Goal: Information Seeking & Learning: Learn about a topic

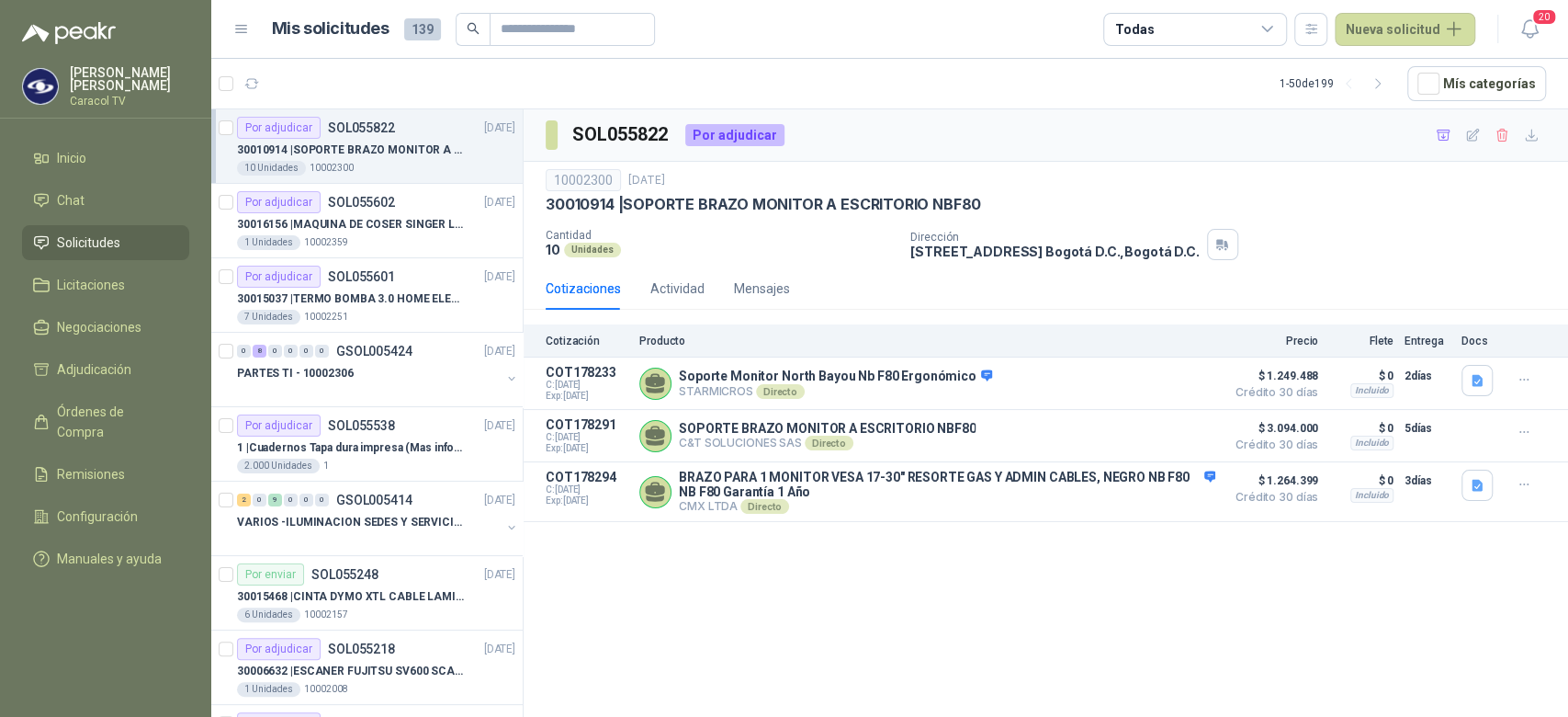
click at [377, 161] on div "10 Unidades 10002300" at bounding box center [376, 167] width 278 height 15
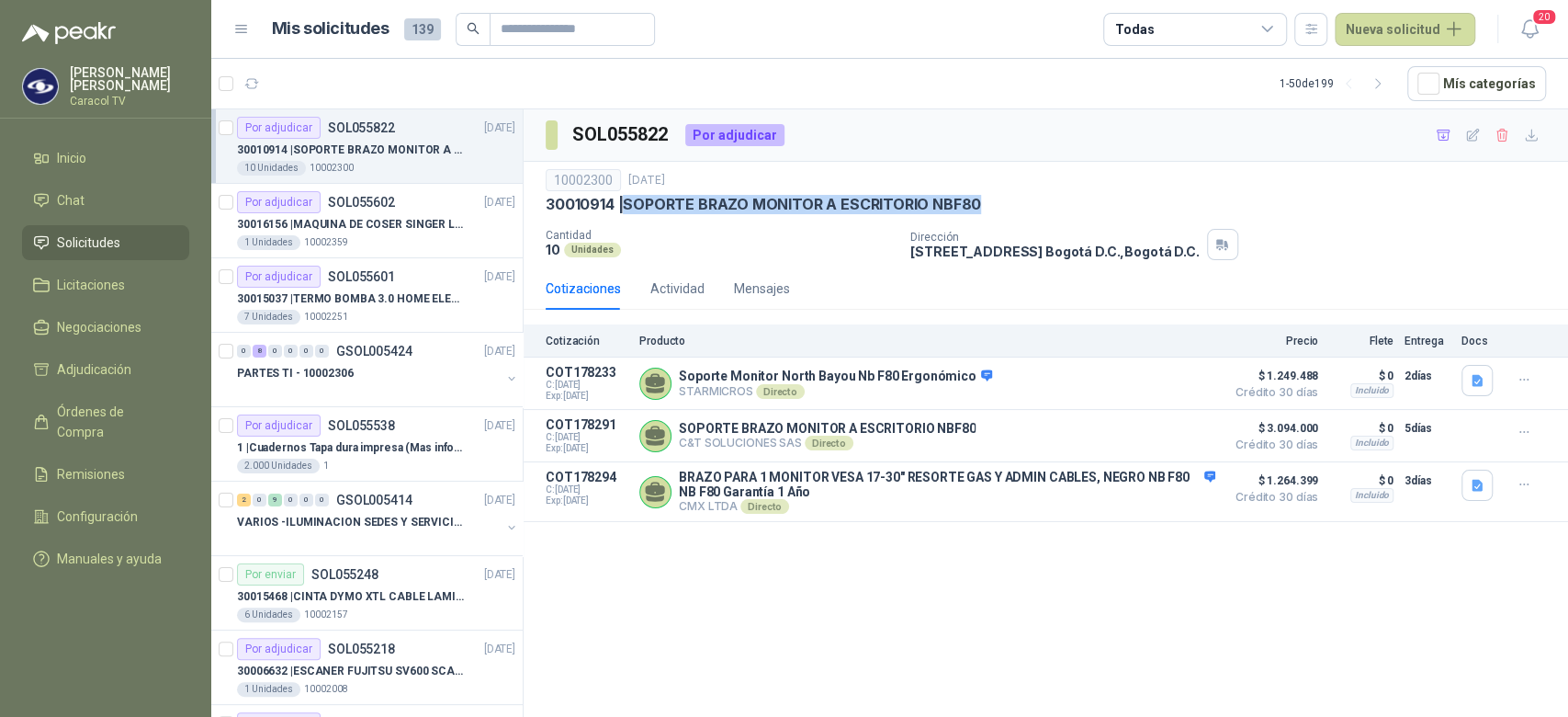
drag, startPoint x: 629, startPoint y: 207, endPoint x: 1015, endPoint y: 206, distance: 386.0
click at [1015, 206] on div "30010914 | SOPORTE BRAZO MONITOR A ESCRITORIO NBF80" at bounding box center [1046, 204] width 1000 height 19
copy p "SOPORTE BRAZO MONITOR A ESCRITORIO NBF80"
click at [1160, 377] on button "Detalles" at bounding box center [1172, 383] width 87 height 24
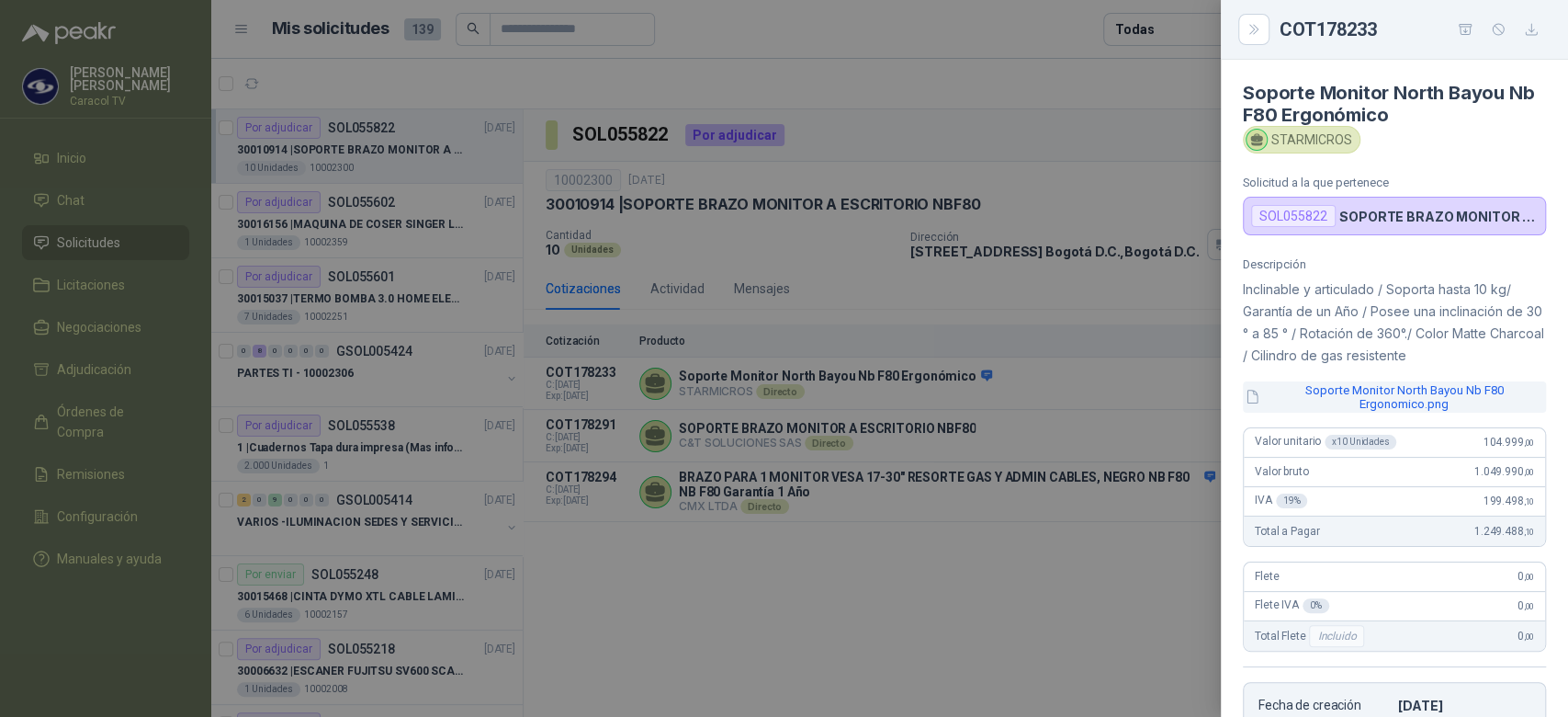
click at [1381, 404] on button "Soporte Monitor North Bayou Nb F80 Ergonomico.png" at bounding box center [1395, 397] width 303 height 31
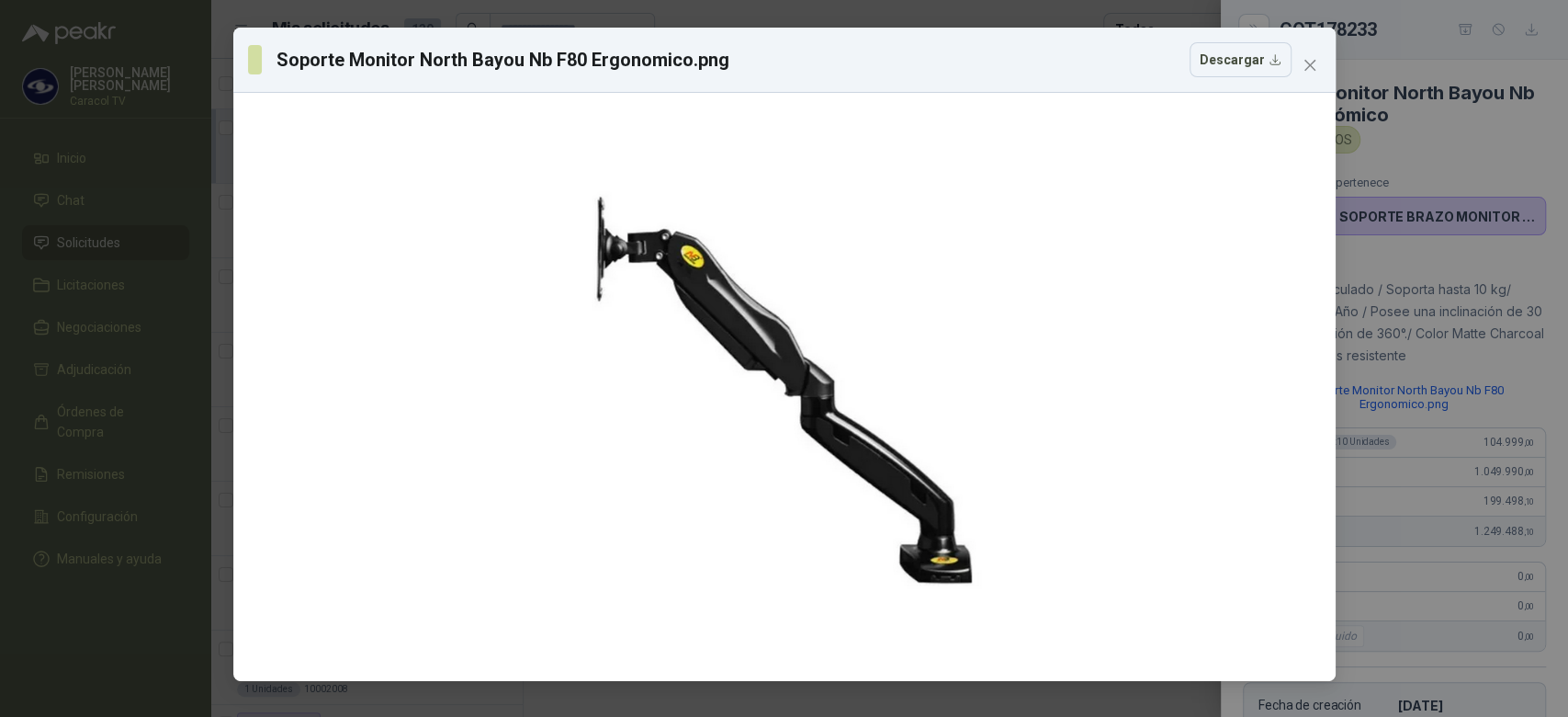
click at [1420, 361] on div "Soporte Monitor North Bayou Nb F80 Ergonomico.png Descargar" at bounding box center [784, 358] width 1568 height 717
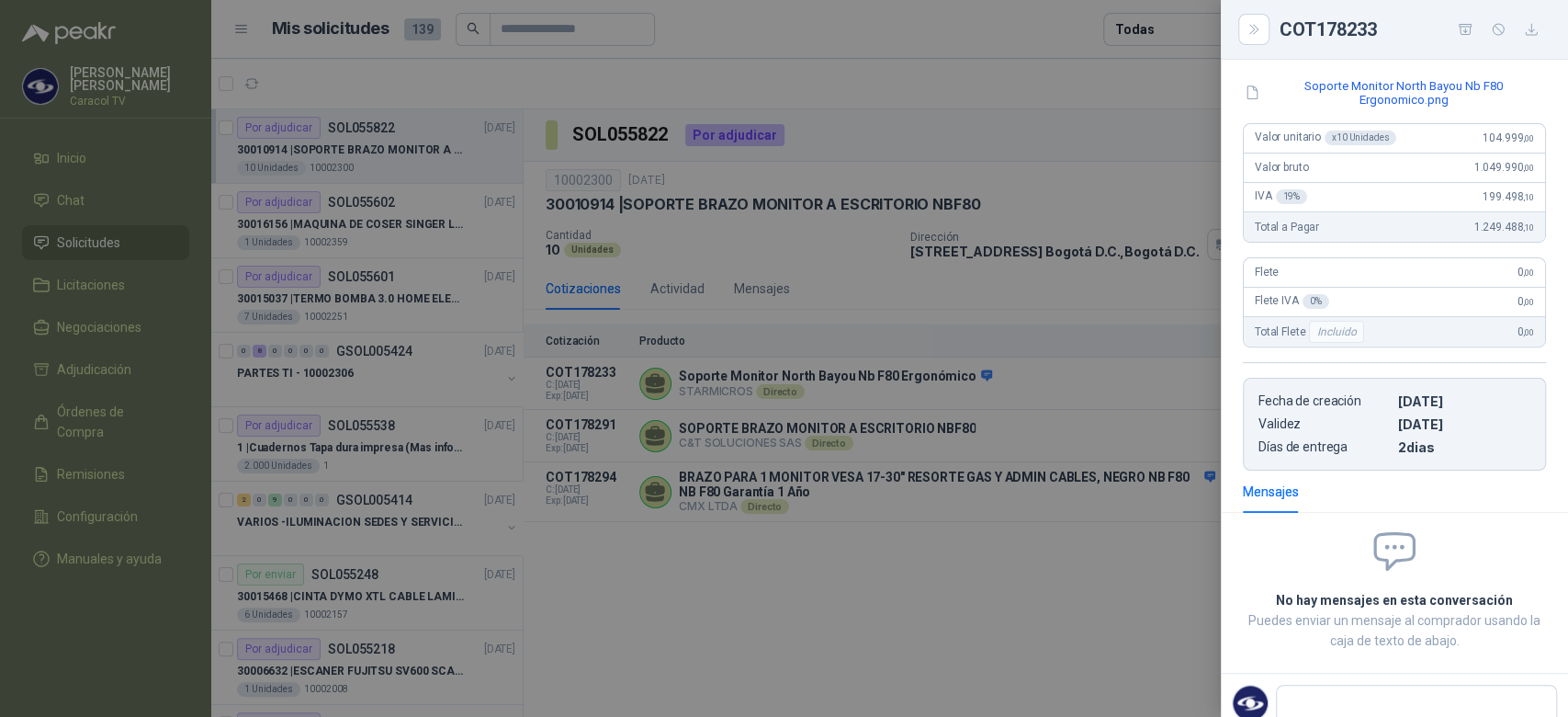
scroll to position [364, 0]
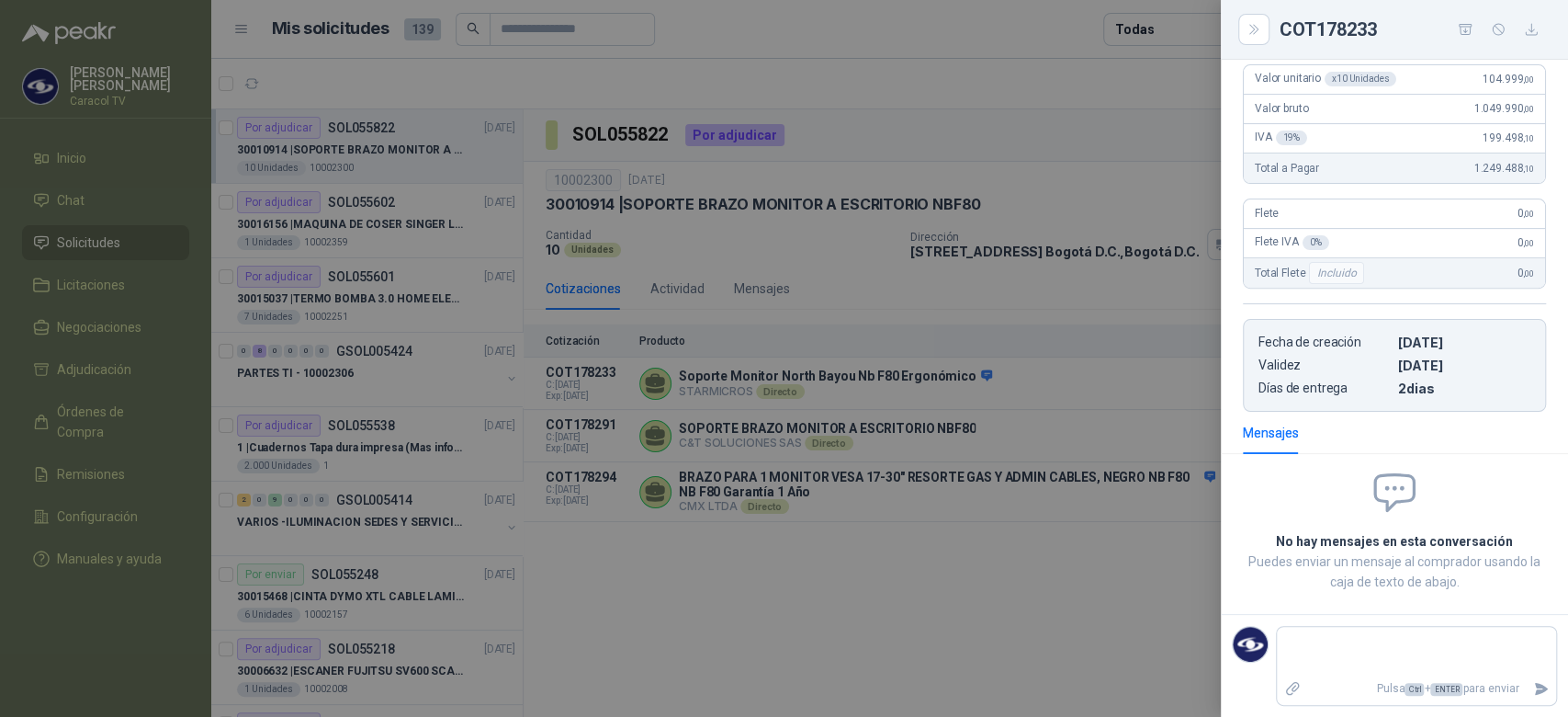
click at [802, 353] on div at bounding box center [784, 358] width 1568 height 717
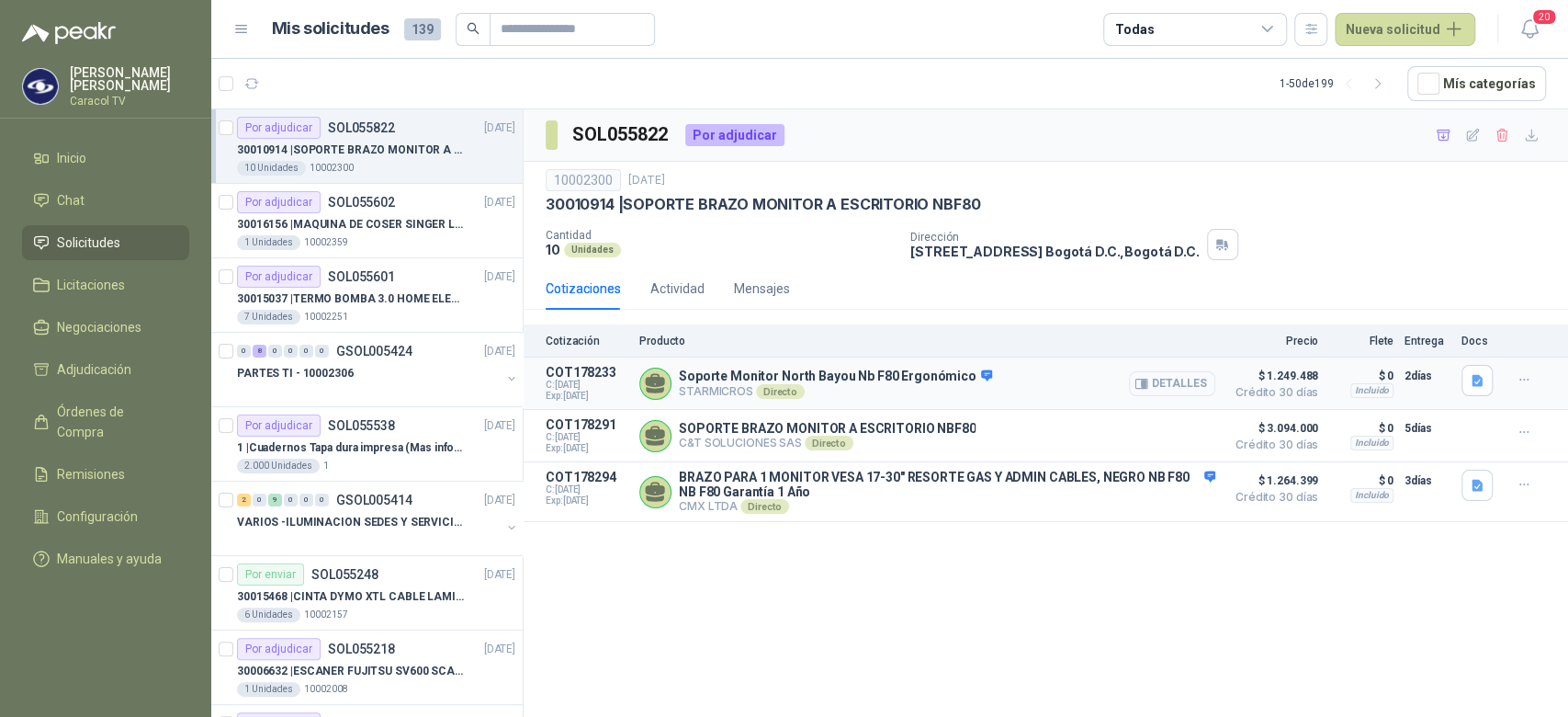
click at [1182, 388] on button "Detalles" at bounding box center [1172, 383] width 87 height 24
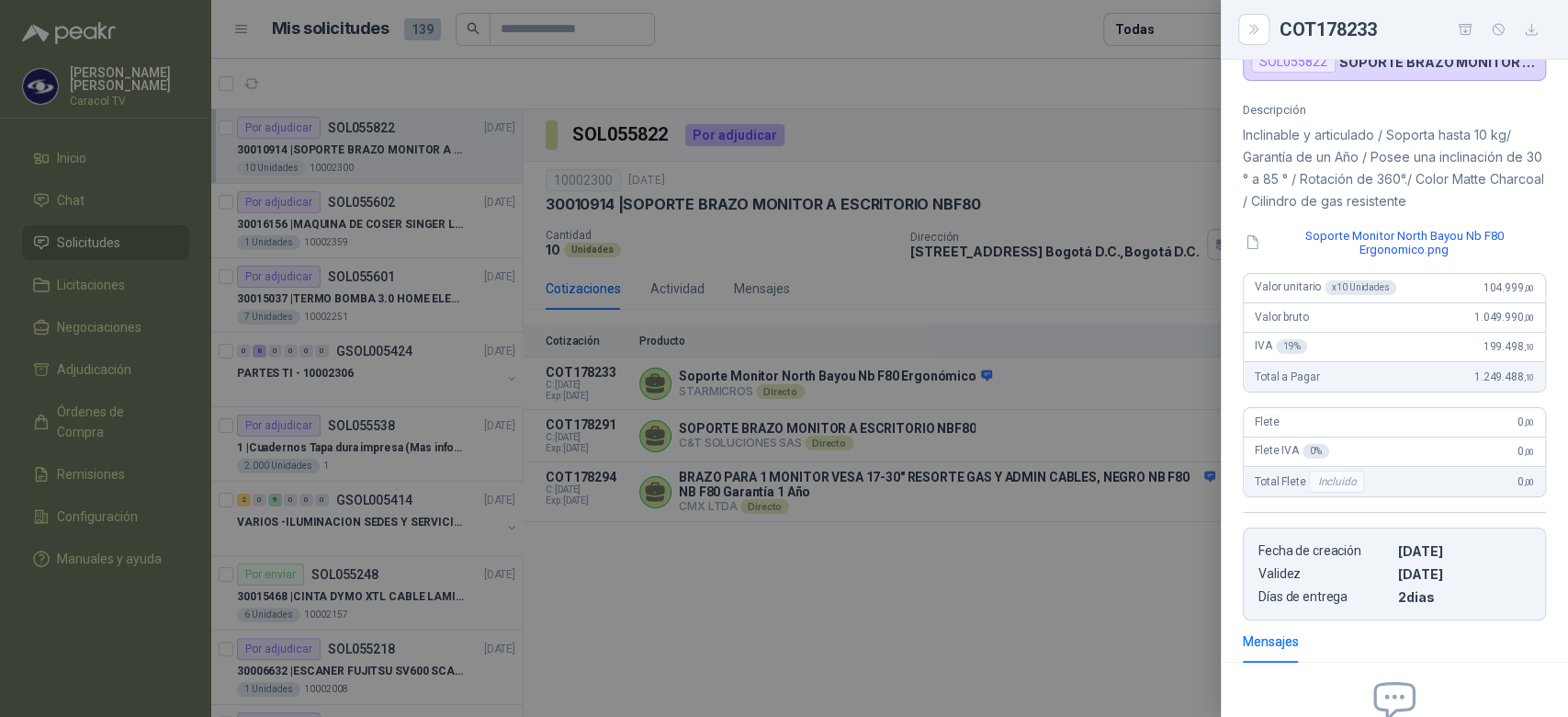
scroll to position [155, 0]
click at [408, 224] on div at bounding box center [784, 358] width 1568 height 717
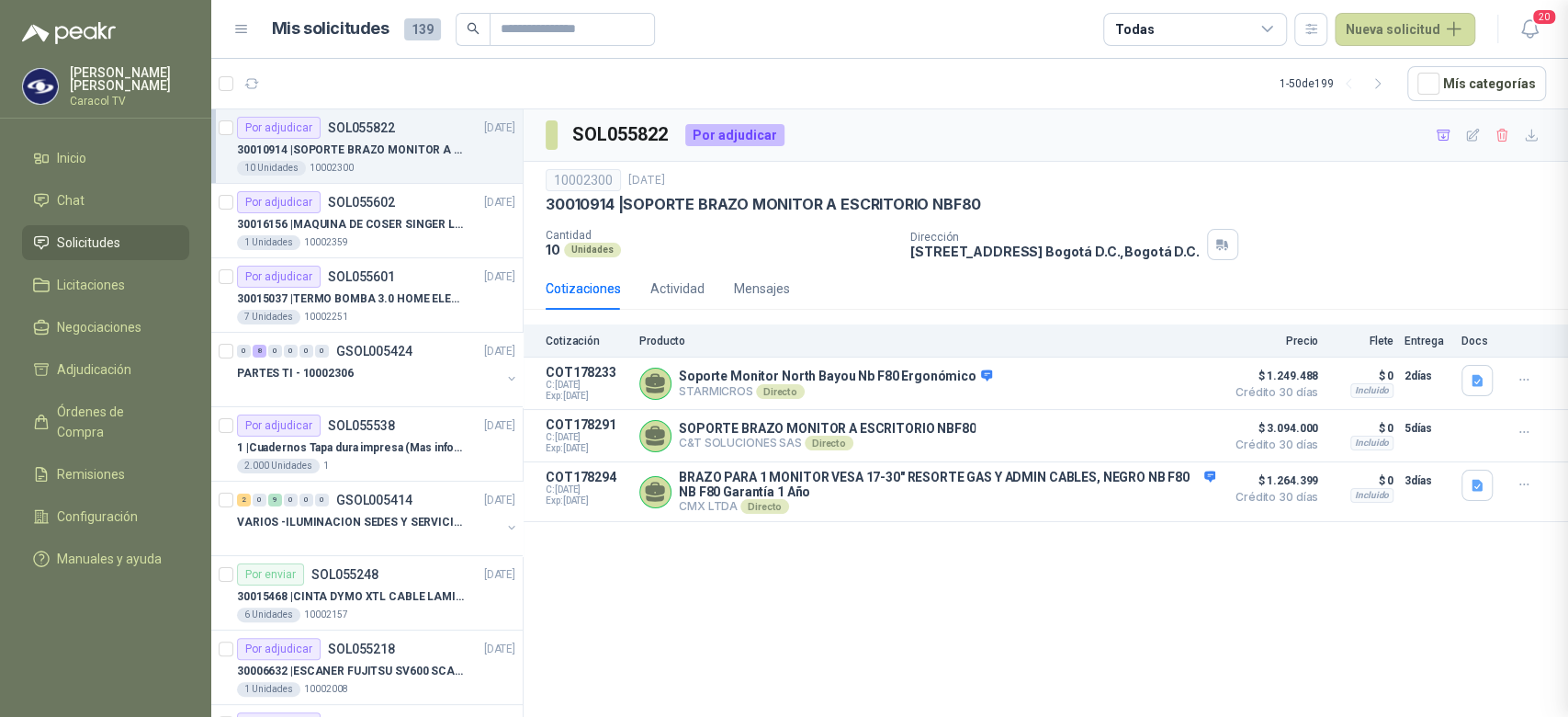
scroll to position [364, 0]
click at [408, 224] on p "30016156 | MAQUINA DE COSER SINGER LCD C5655" at bounding box center [351, 225] width 229 height 18
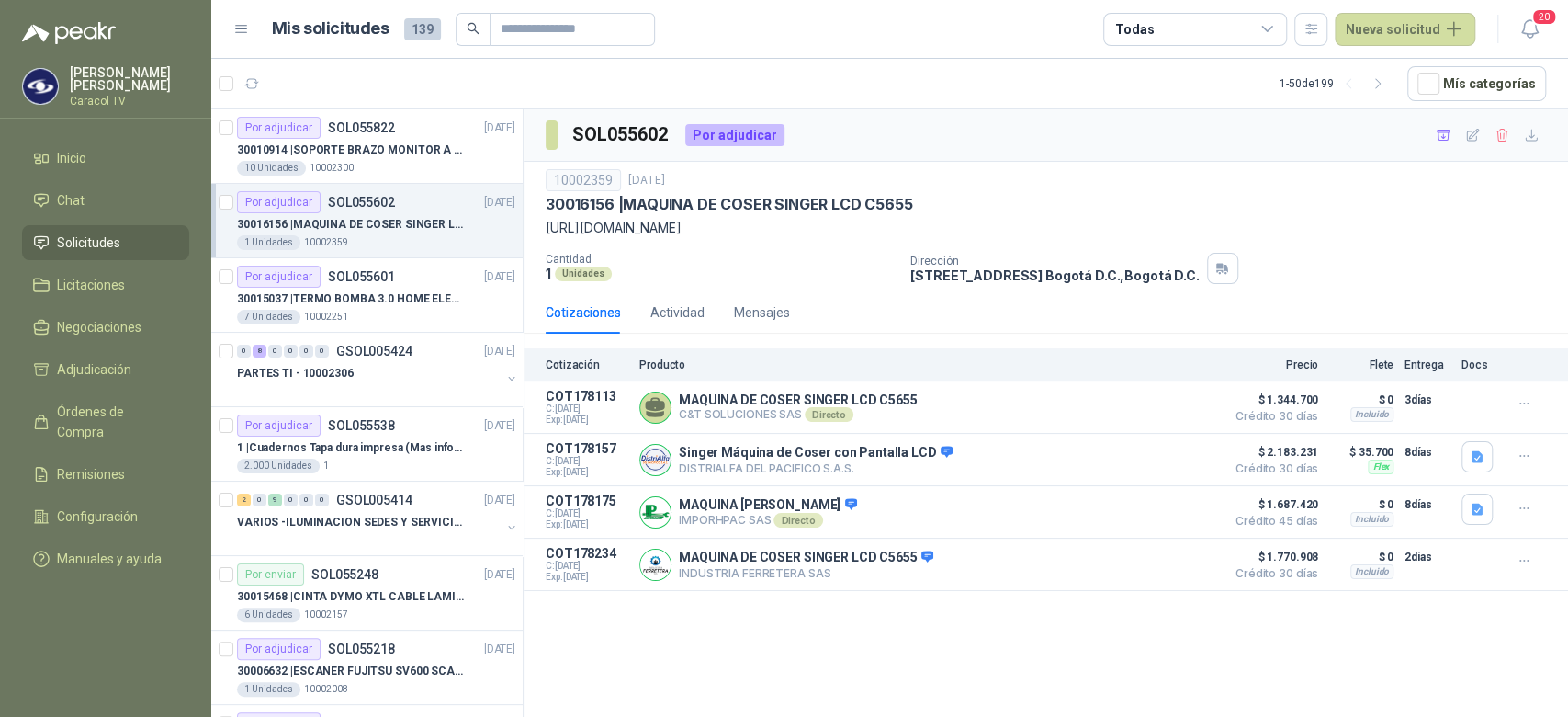
drag, startPoint x: 547, startPoint y: 229, endPoint x: 1228, endPoint y: 222, distance: 681.0
click at [1228, 222] on p "https://www.pricesmart.com/es-co/producto/singer-maquina-de-coser-con-pantalla-…" at bounding box center [1046, 228] width 1000 height 20
copy p "https://www.pricesmart.com/es-co/producto/singer-maquina-de-coser-con-pantalla-…"
click at [406, 304] on p "30015037 | TERMO BOMBA 3.0 HOME ELEMENTS ACERO INOX" at bounding box center [351, 299] width 229 height 18
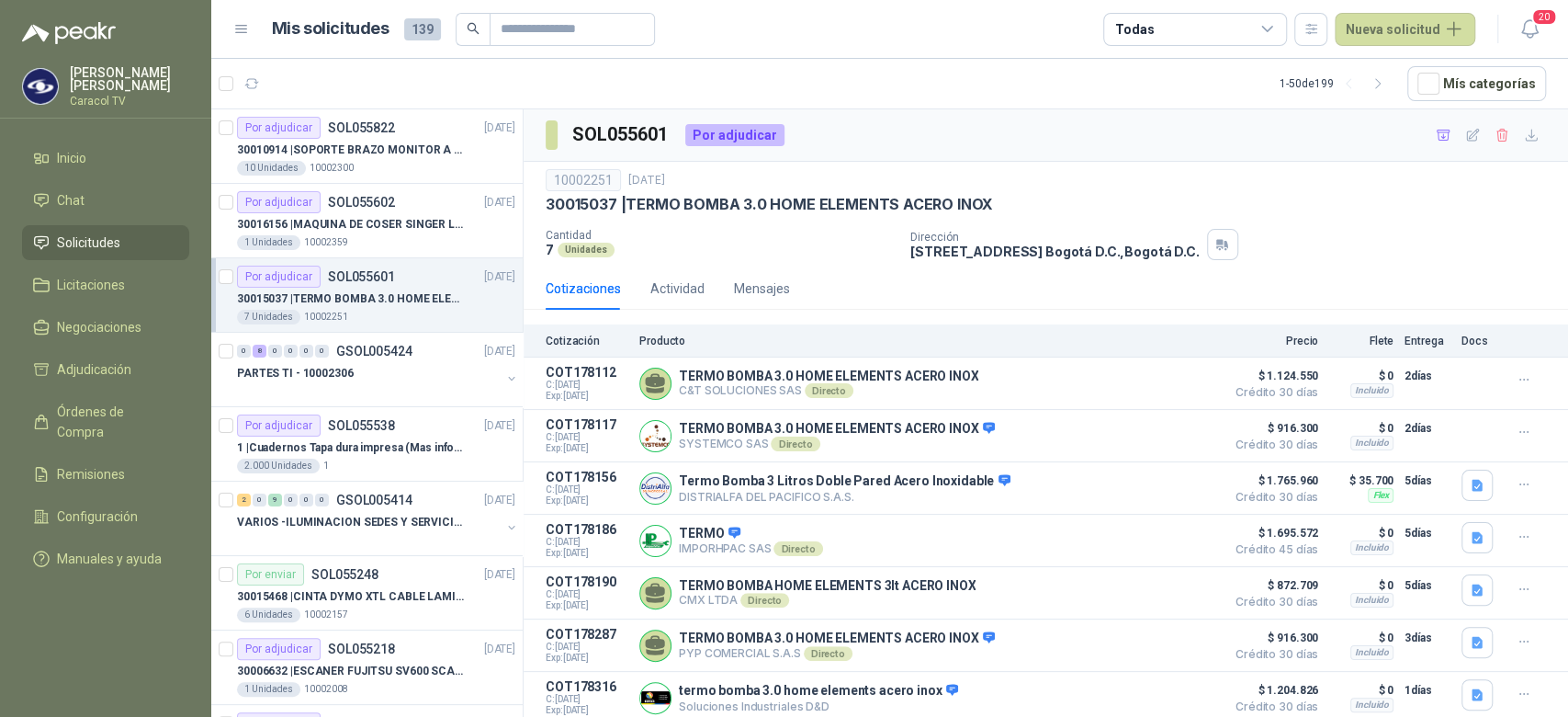
scroll to position [5, 0]
click at [351, 376] on div "PARTES TI - 10002306" at bounding box center [369, 373] width 264 height 22
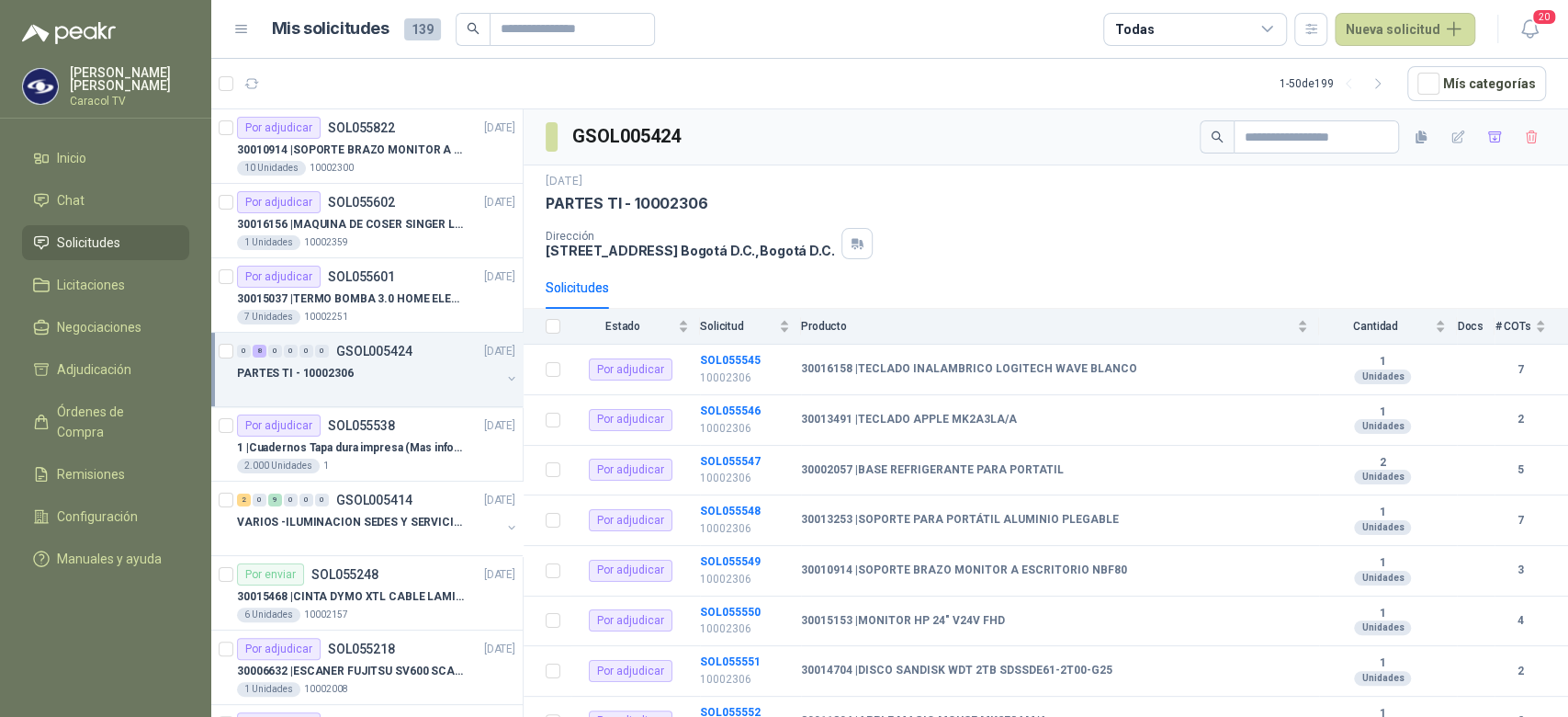
click at [466, 385] on div at bounding box center [369, 391] width 264 height 15
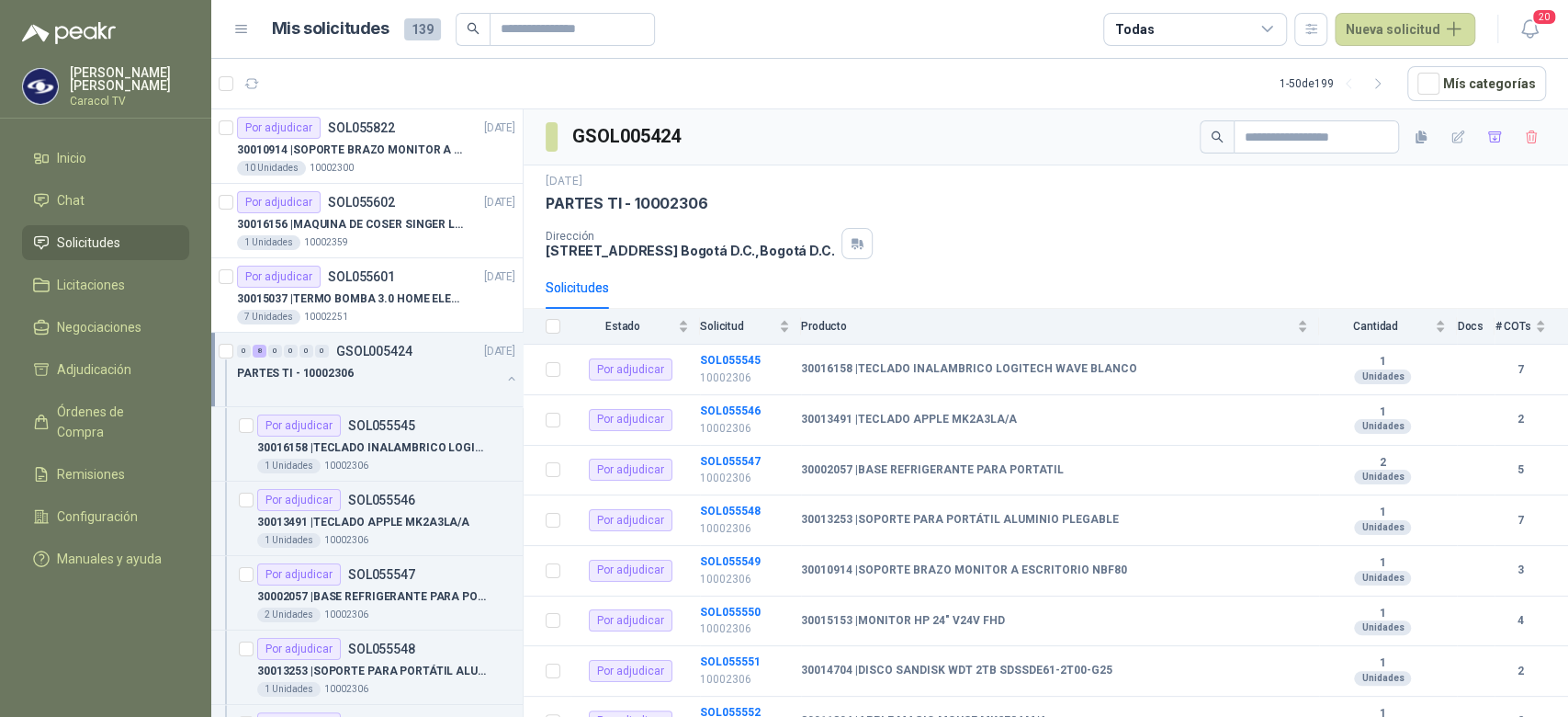
scroll to position [7, 0]
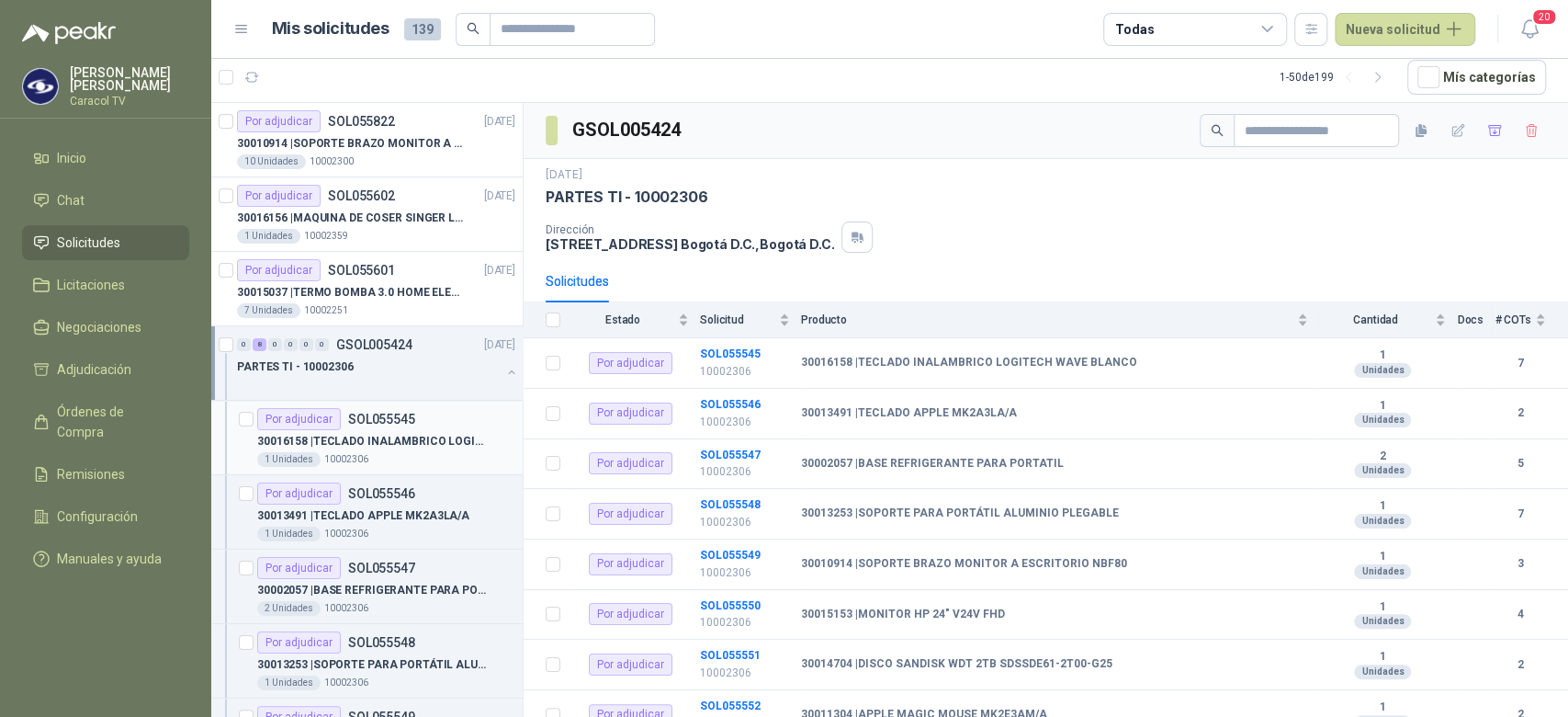
click at [412, 433] on p "30016158 | TECLADO INALAMBRICO LOGITECH WAVE BLANCO" at bounding box center [371, 442] width 229 height 18
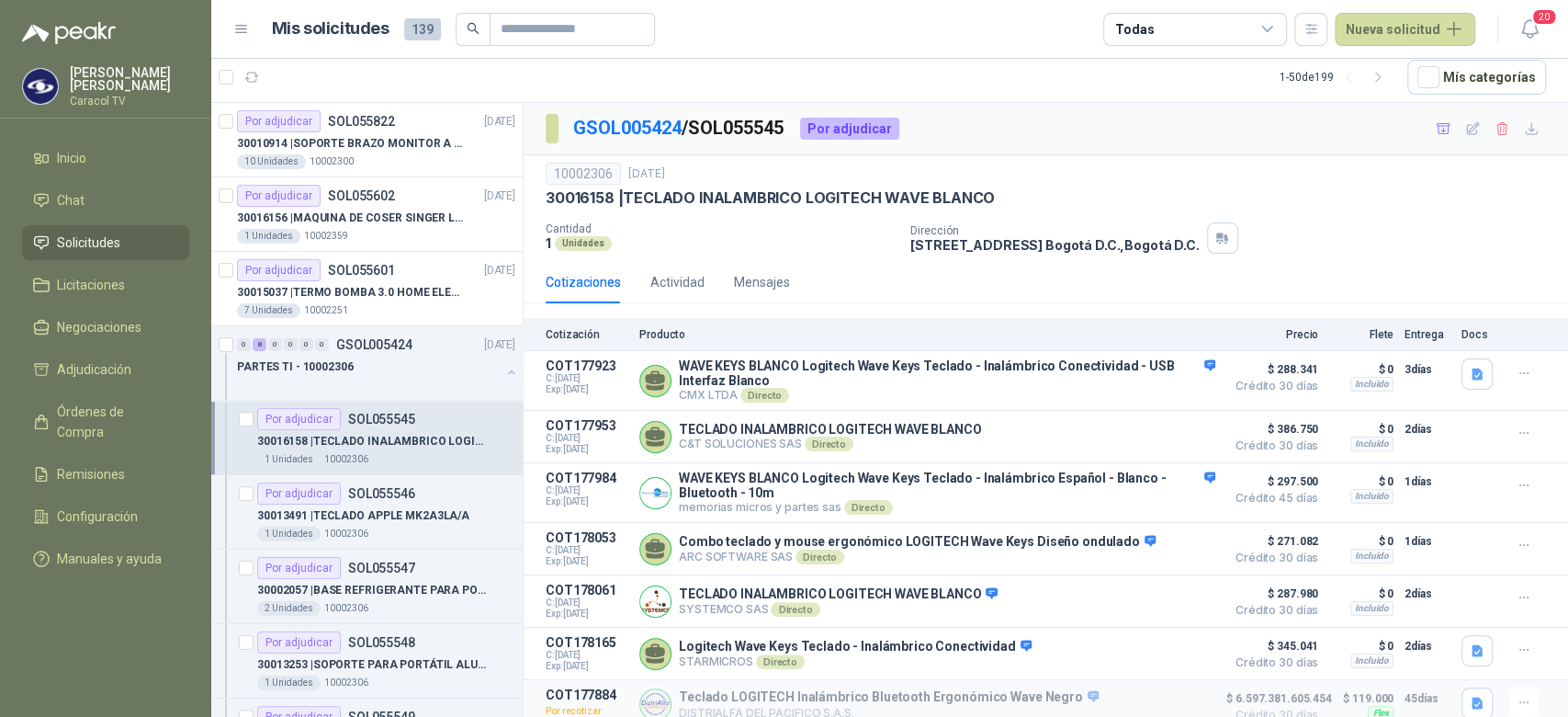
scroll to position [18, 0]
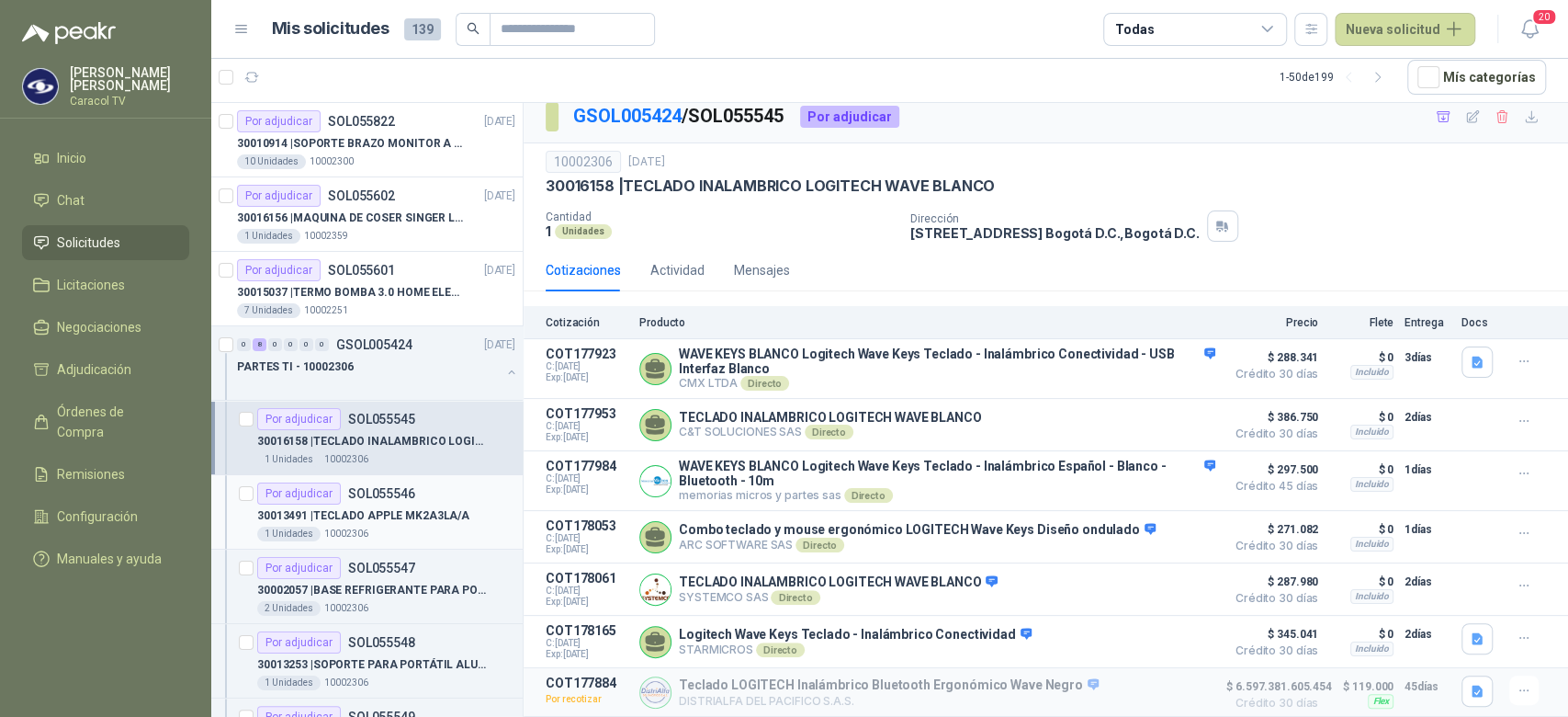
click at [436, 511] on p "30013491 | TECLADO APPLE MK2A3LA/A" at bounding box center [363, 516] width 212 height 18
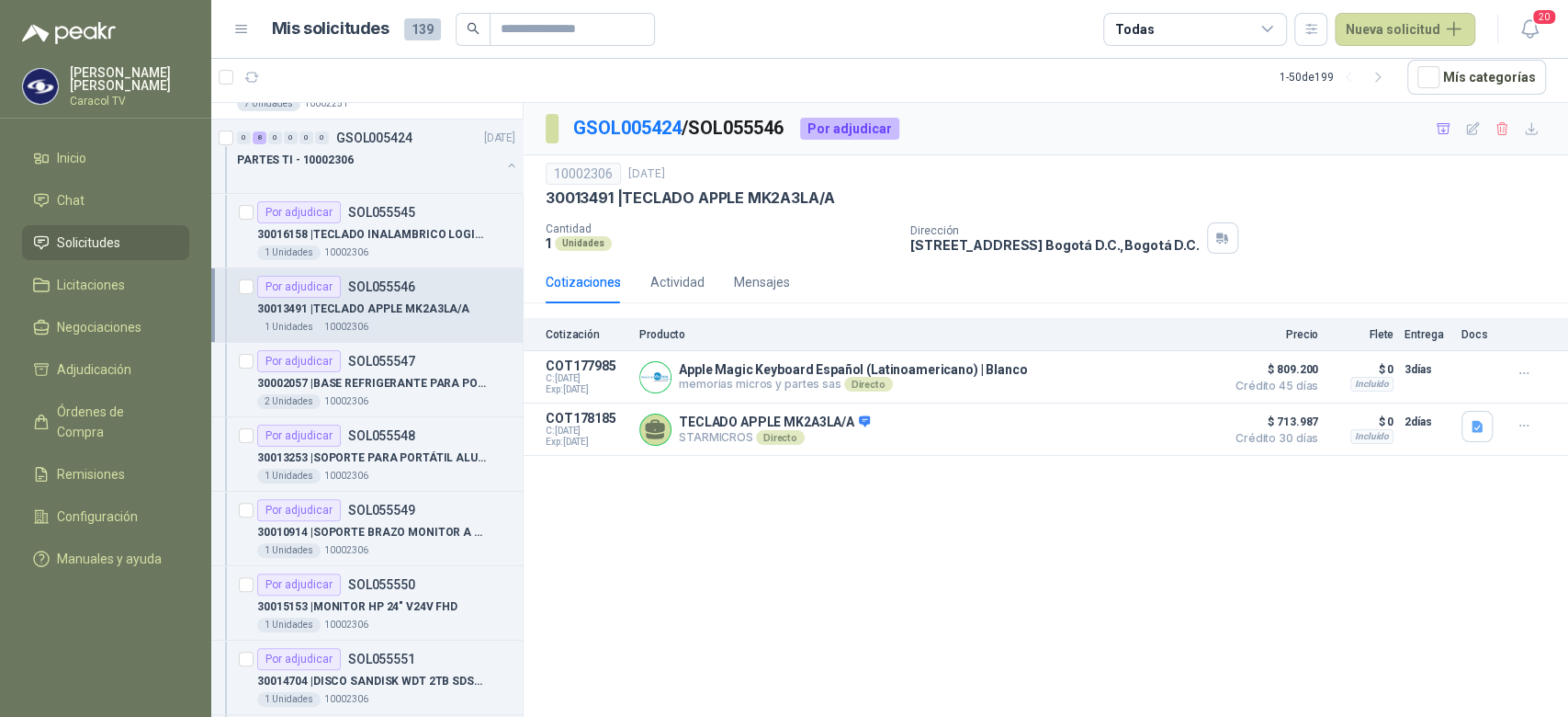
scroll to position [230, 0]
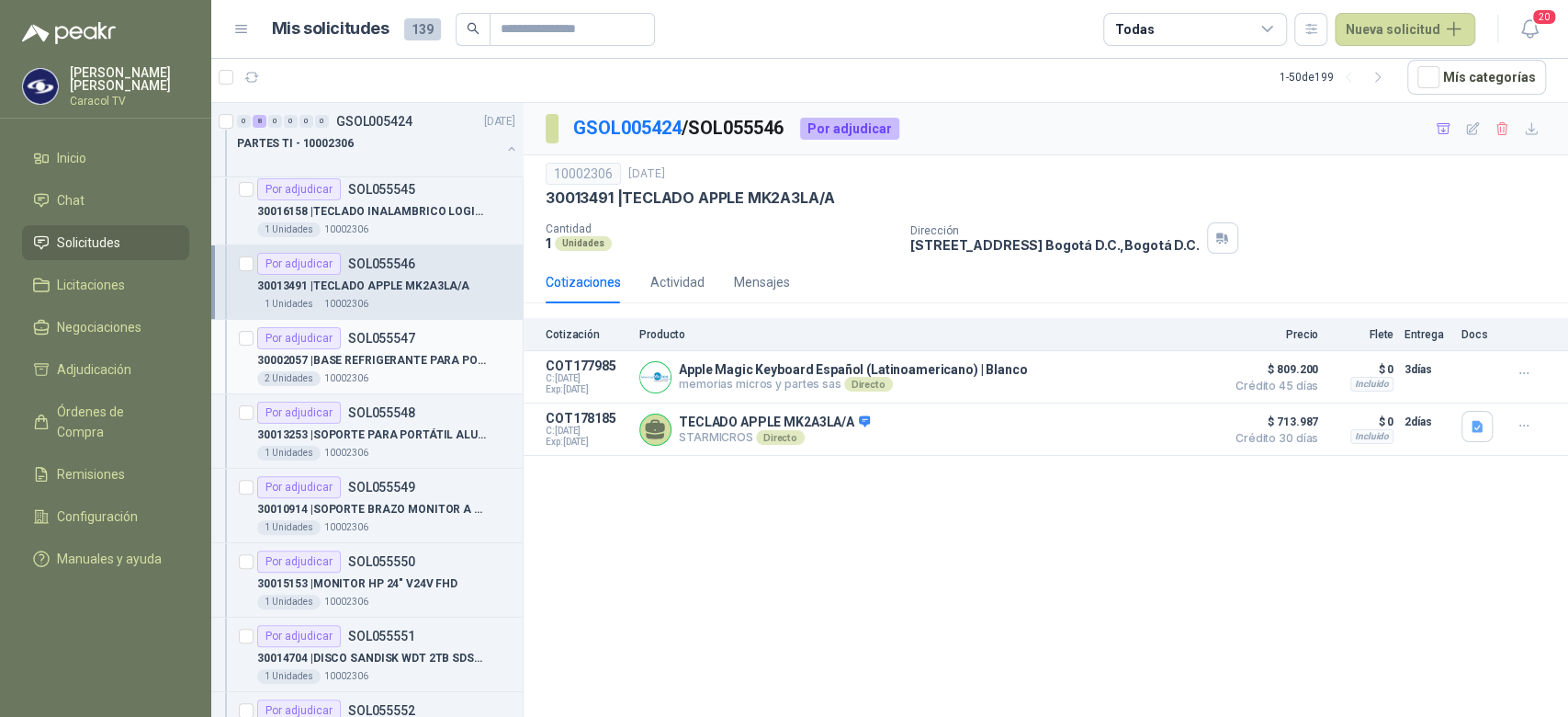
click at [341, 384] on article "Por adjudicar SOL055547 30002057 | BASE REFRIGERANTE PARA PORTATIL 2 Unidades…" at bounding box center [367, 357] width 311 height 74
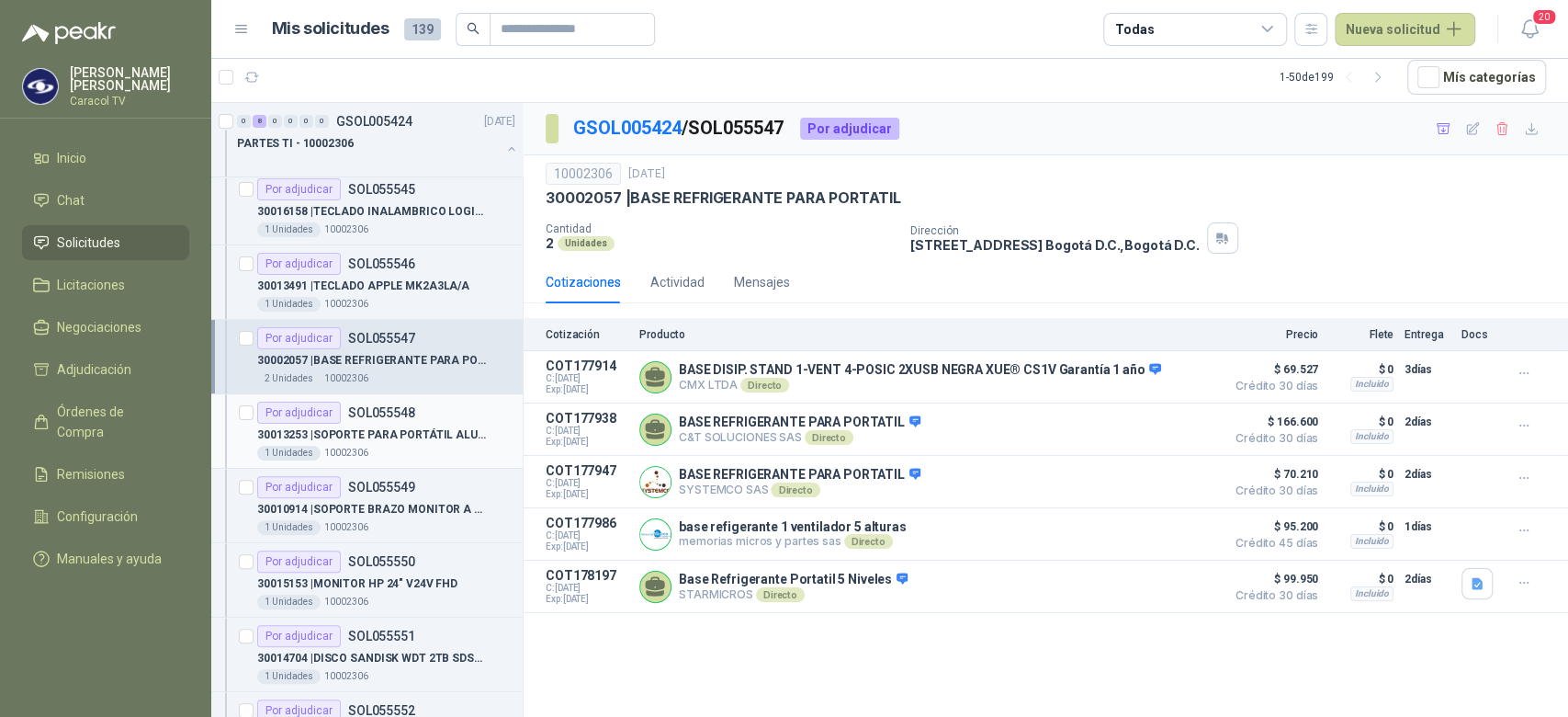
click at [394, 409] on p "SOL055548" at bounding box center [381, 412] width 67 height 13
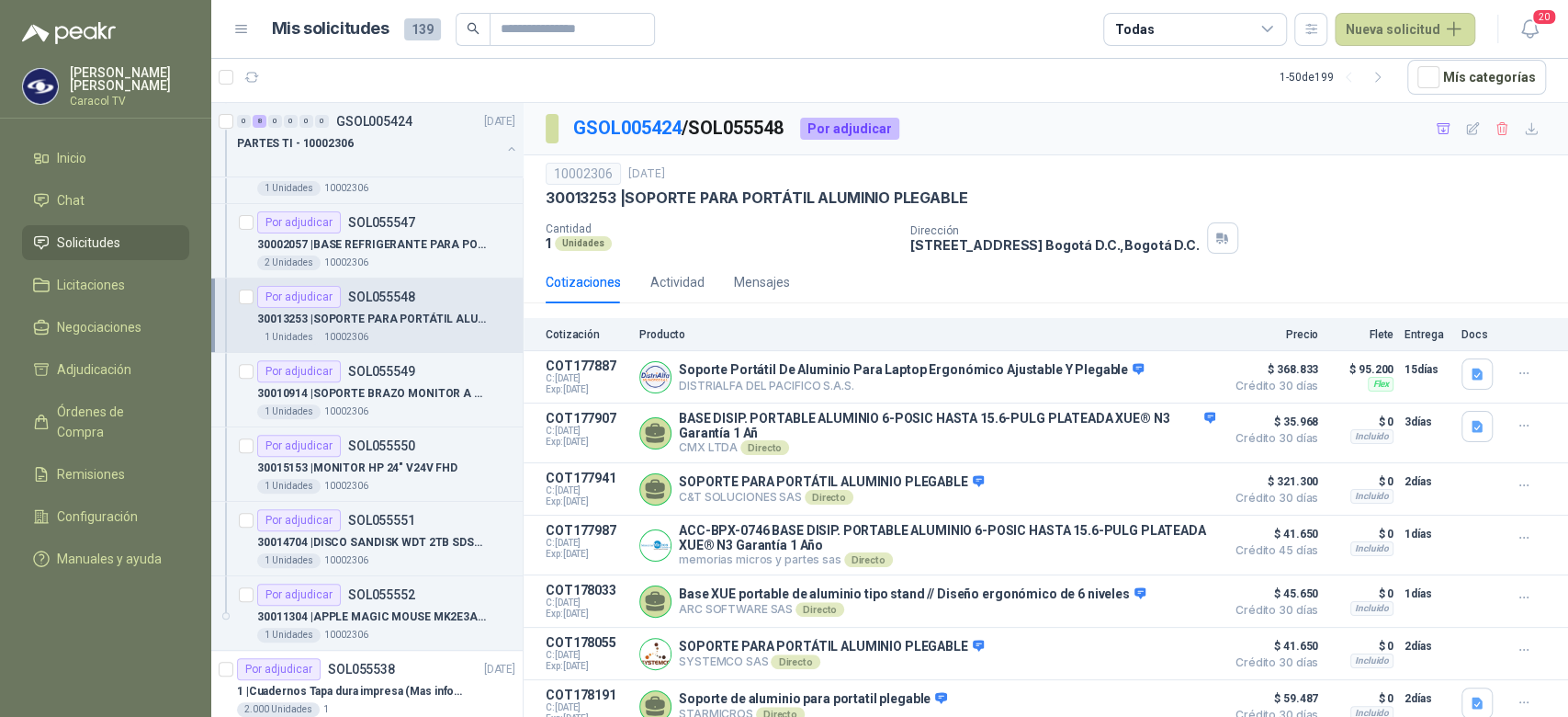
scroll to position [386, 0]
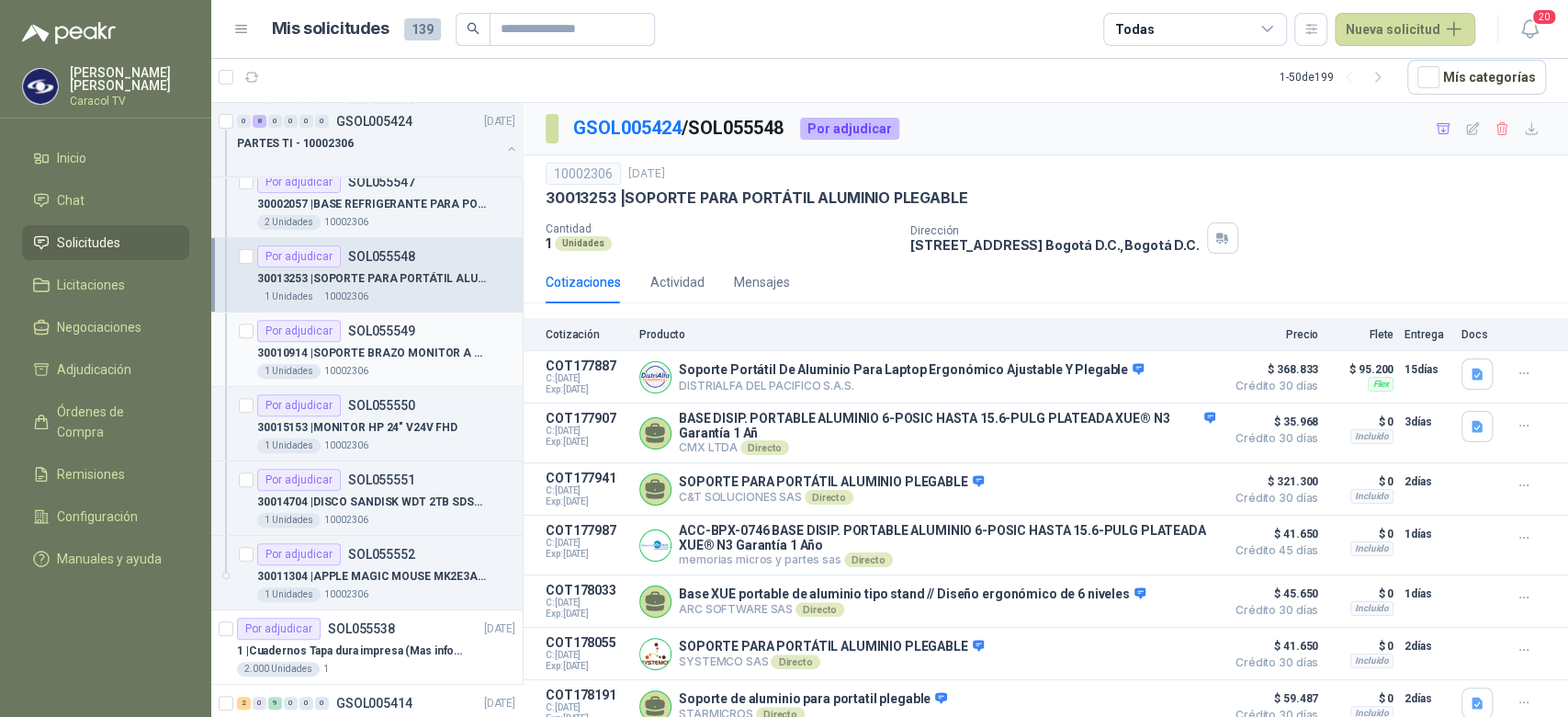
click at [415, 356] on p "30010914 | SOPORTE BRAZO MONITOR A ESCRITORIO NBF80" at bounding box center [371, 353] width 229 height 18
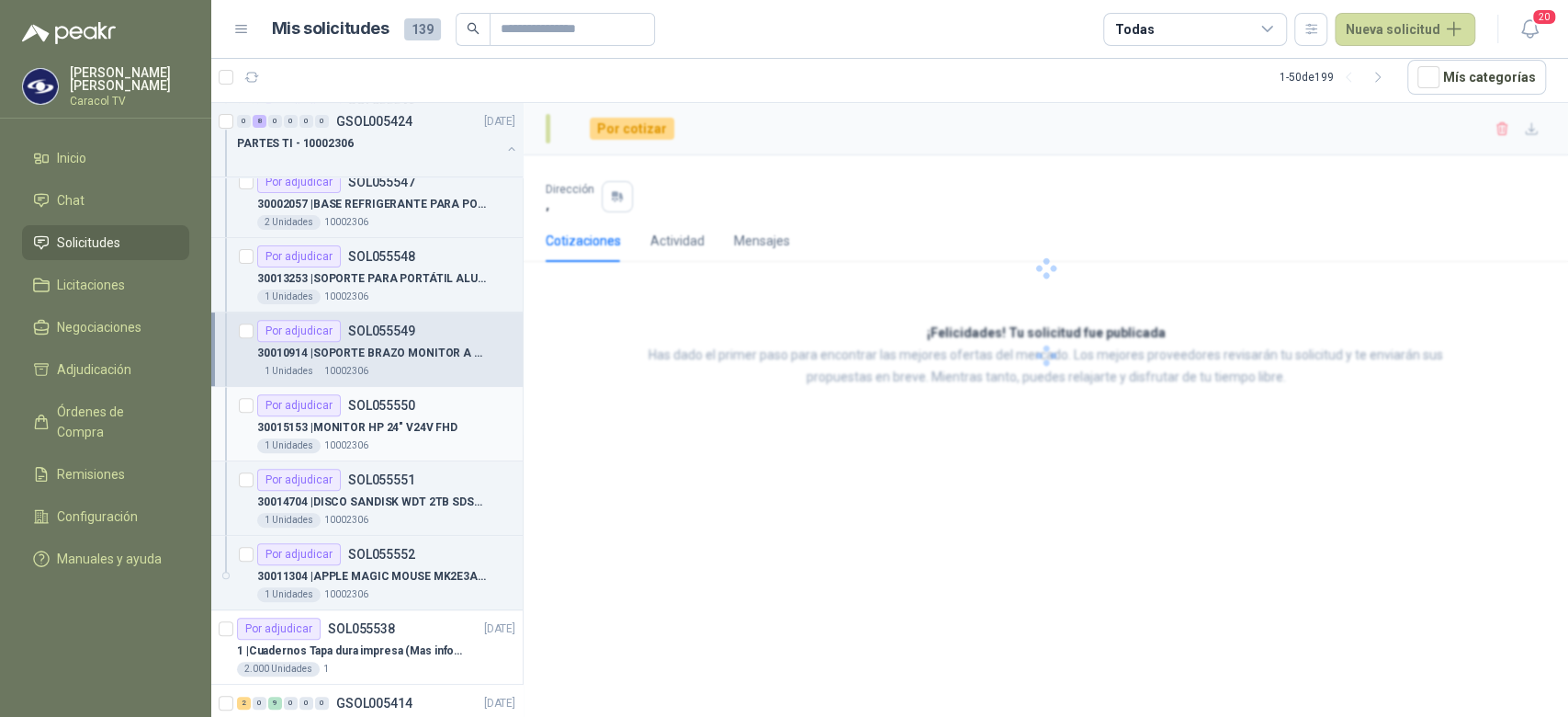
click at [390, 430] on p "30015153 | MONITOR HP 24" V24V FHD" at bounding box center [357, 428] width 200 height 18
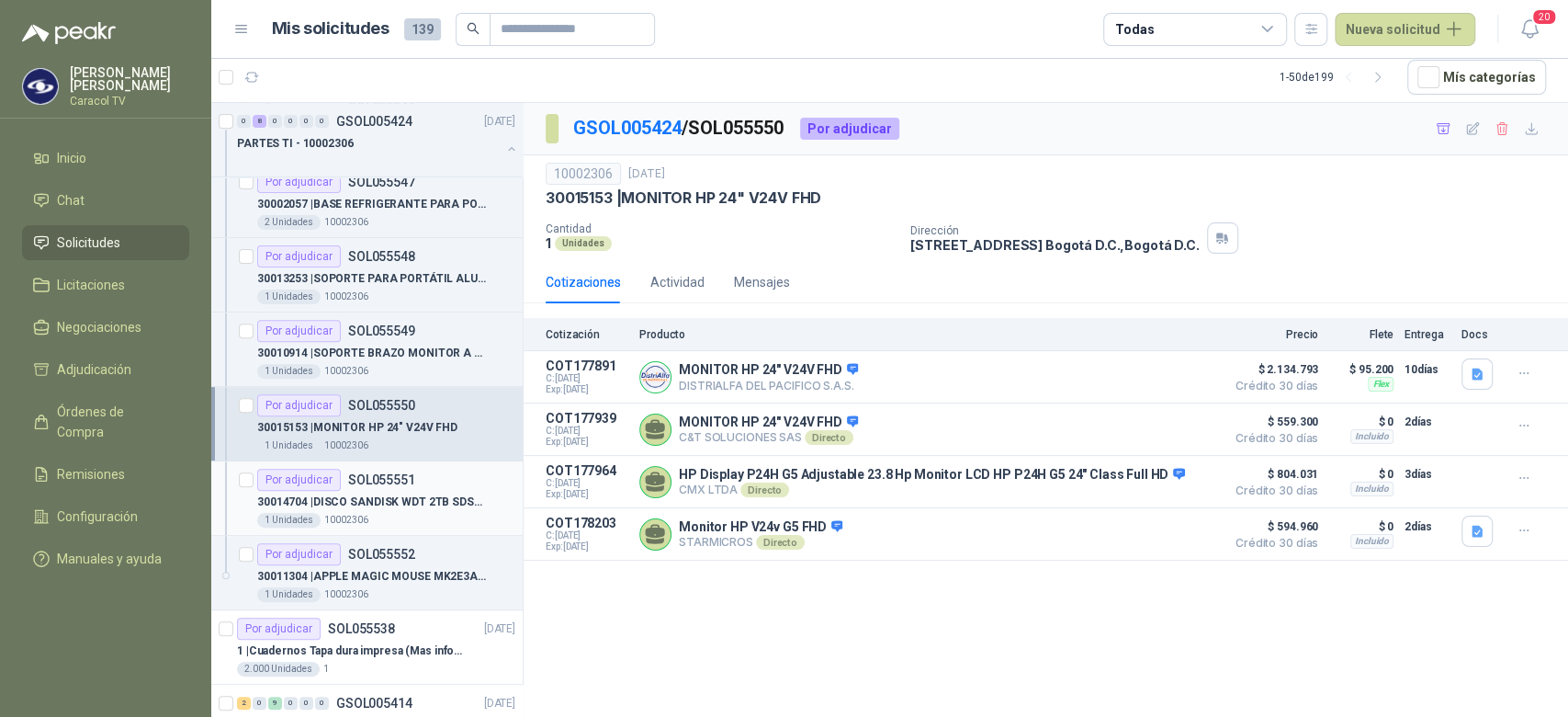
click at [403, 496] on p "30014704 | DISCO SANDISK WDT 2TB SDSSDE61-2T00-G25" at bounding box center [371, 502] width 229 height 18
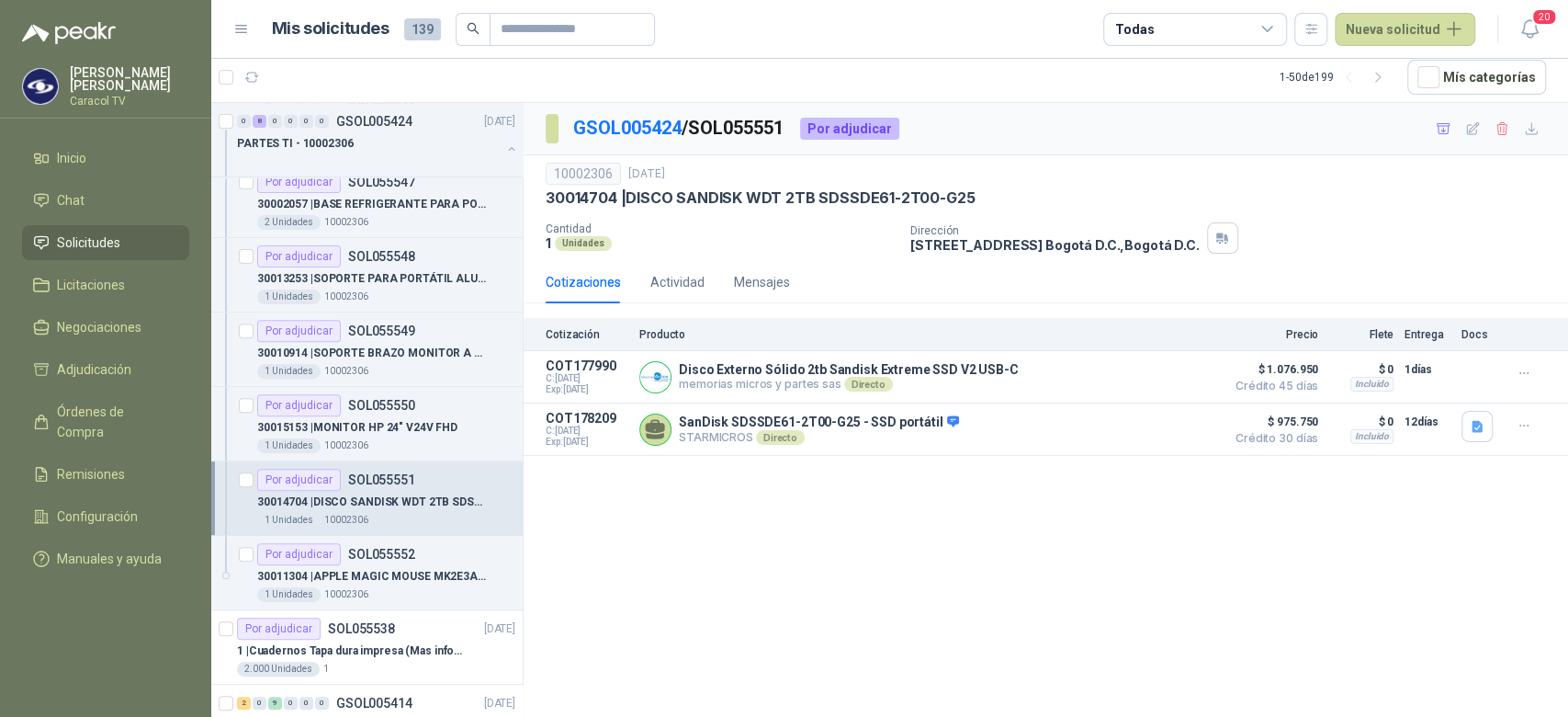
drag, startPoint x: 976, startPoint y: 148, endPoint x: 779, endPoint y: 161, distance: 197.4
click at [779, 161] on div "GSOL005424 / SOL055551 Por adjudicar 10002306 11 sept, 2025 30014704 | DISCO …" at bounding box center [1046, 279] width 1045 height 353
click at [774, 193] on p "30014704 | DISCO SANDISK WDT 2TB SDSSDE61-2T00-G25" at bounding box center [760, 198] width 429 height 19
click at [57, 156] on span "Inicio" at bounding box center [72, 158] width 29 height 20
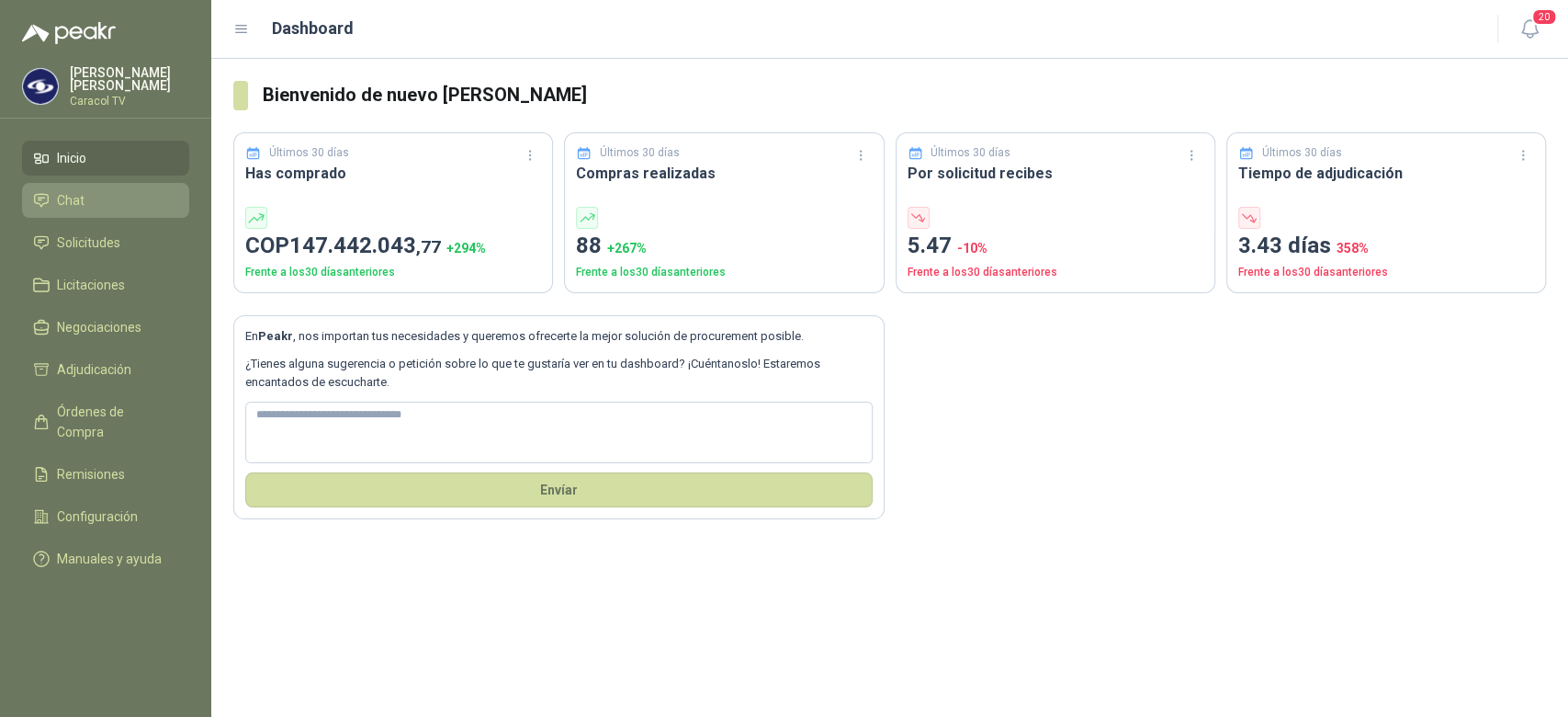
click at [86, 202] on li "Chat" at bounding box center [105, 199] width 145 height 20
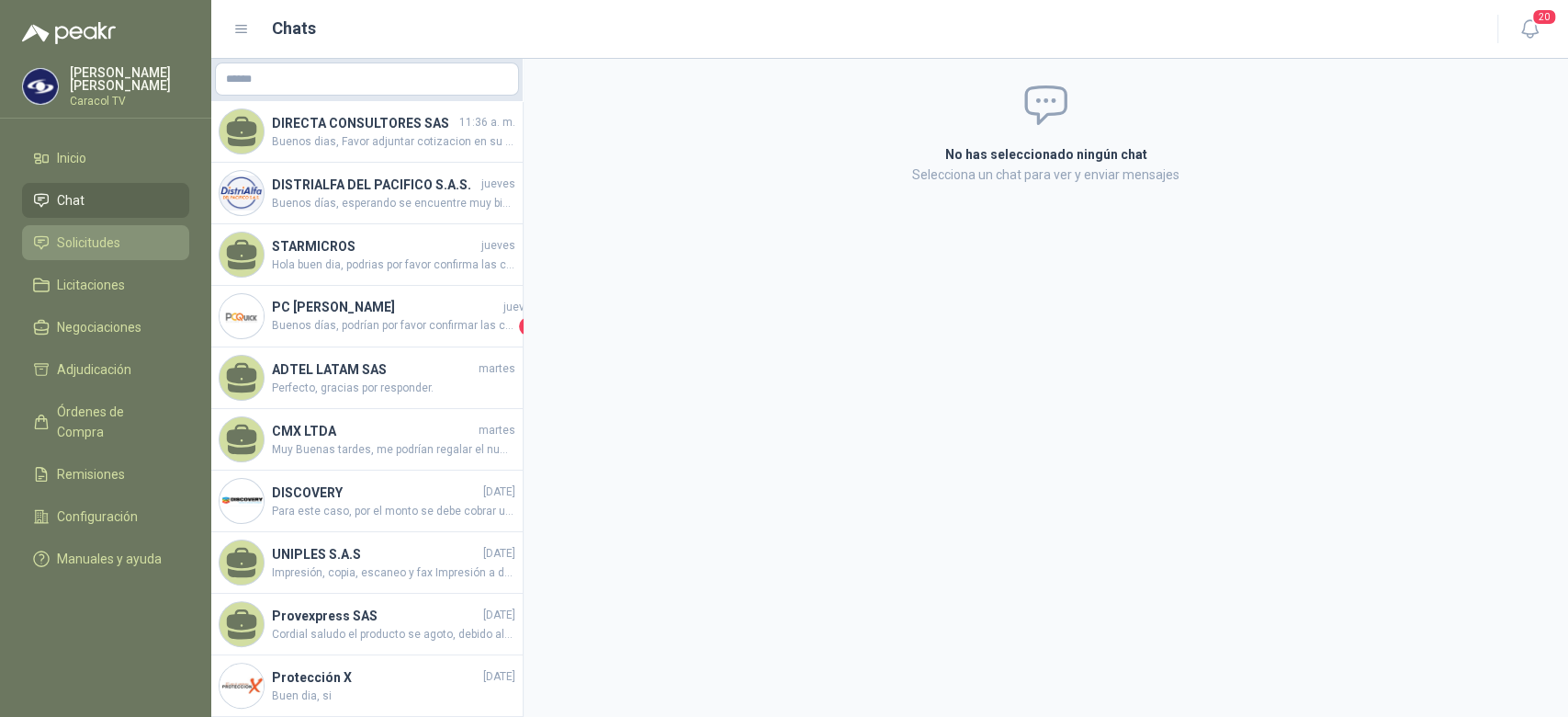
click at [106, 239] on span "Solicitudes" at bounding box center [89, 242] width 63 height 20
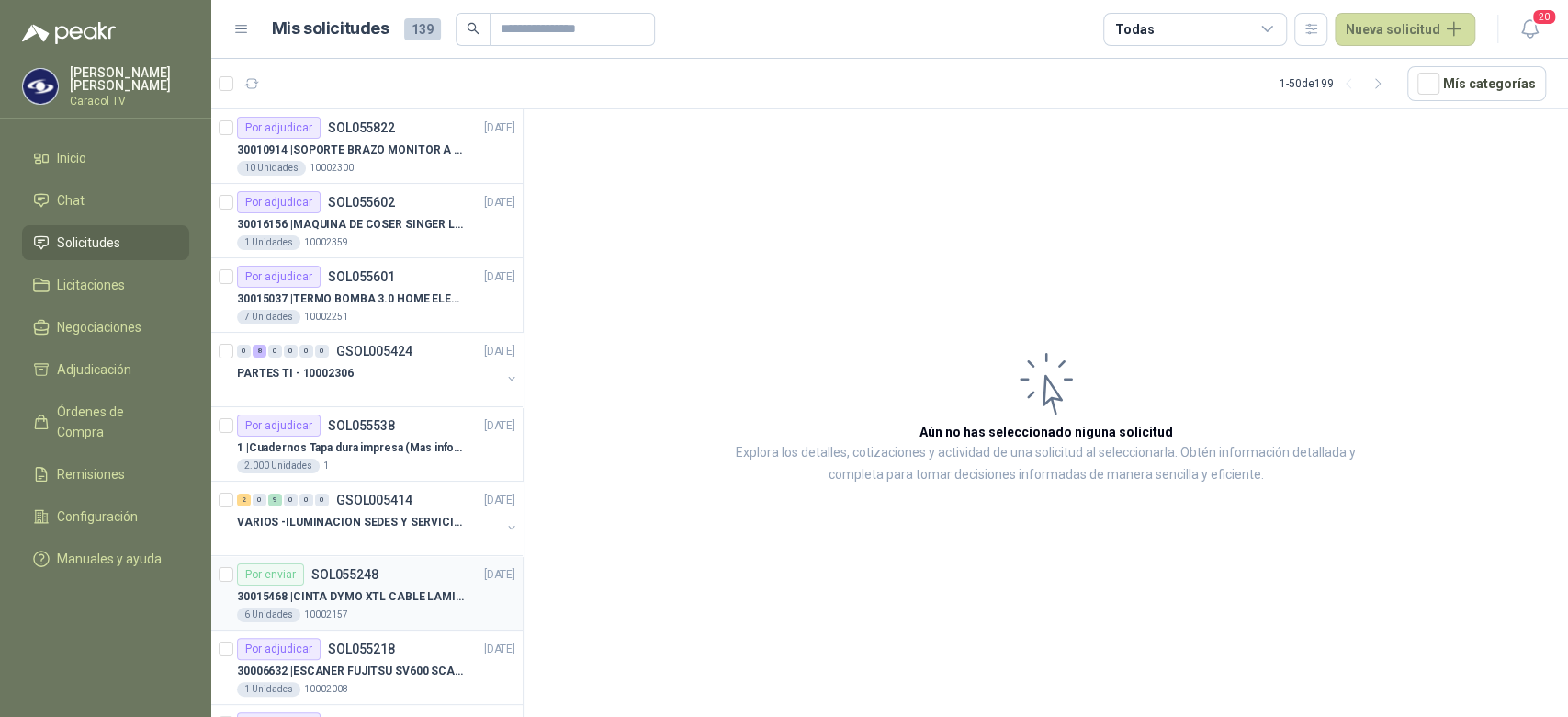
click at [358, 588] on p "30015468 | CINTA DYMO XTL CABLE LAMIN 38X21MMBLANCO" at bounding box center [351, 596] width 229 height 18
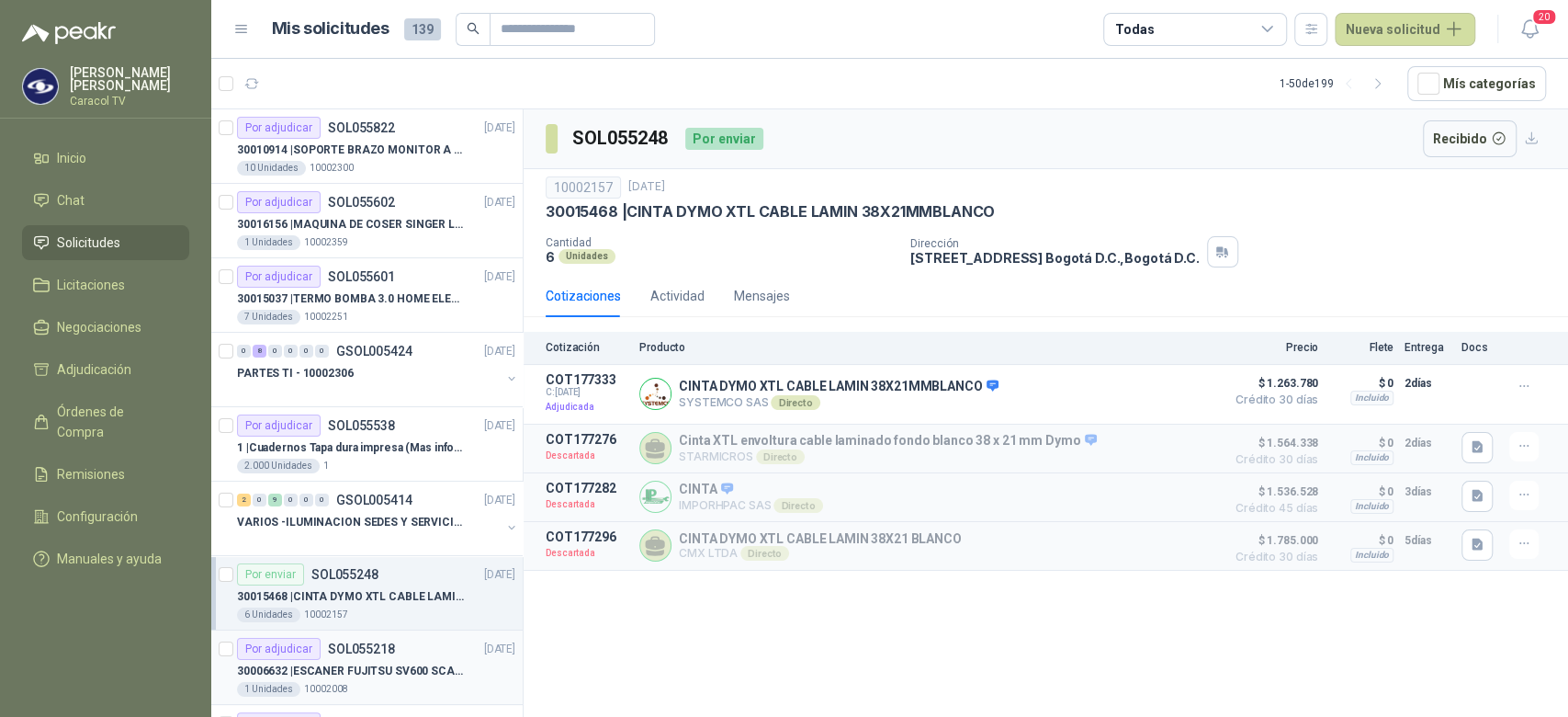
click at [362, 666] on p "30006632 | ESCANER FUJITSU SV600 SCANSNAP" at bounding box center [351, 671] width 229 height 18
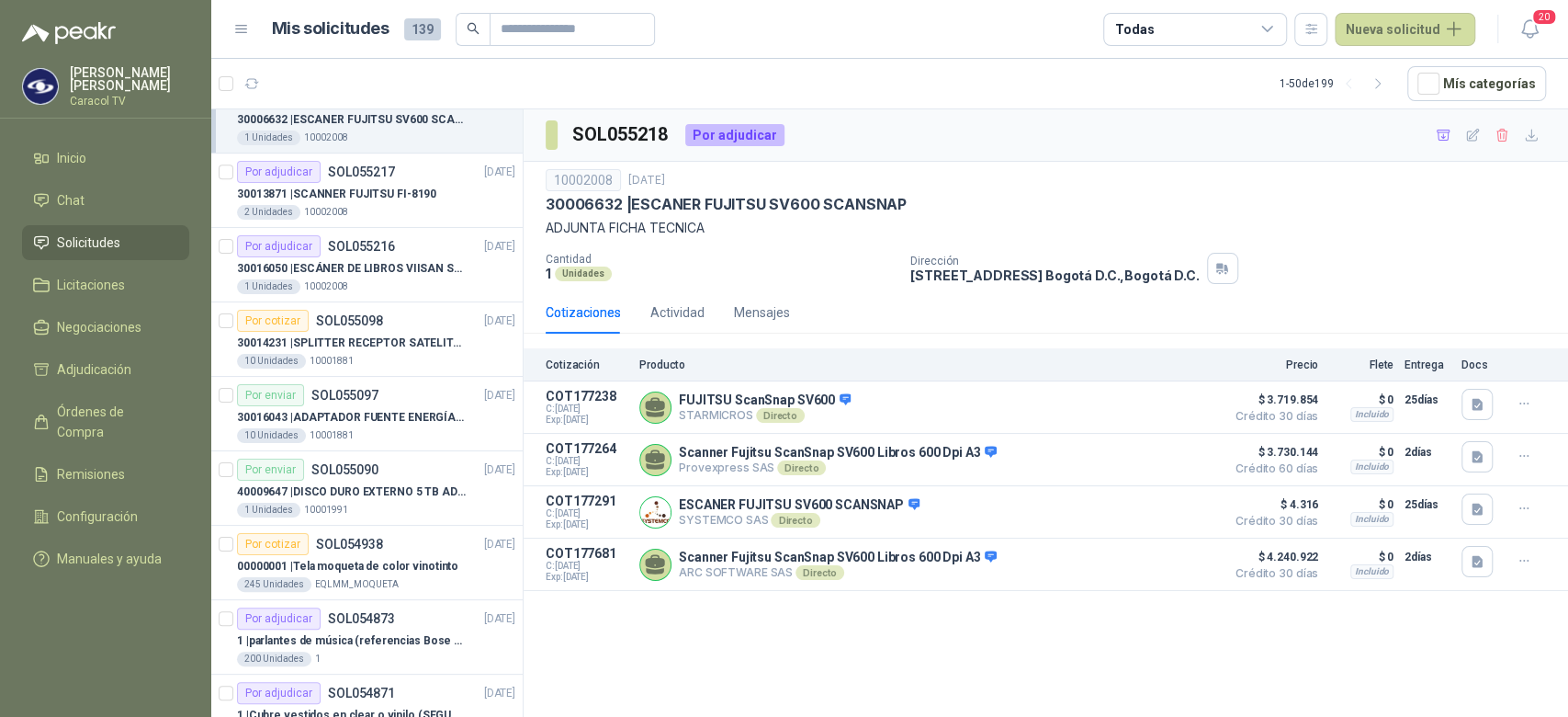
scroll to position [587, 0]
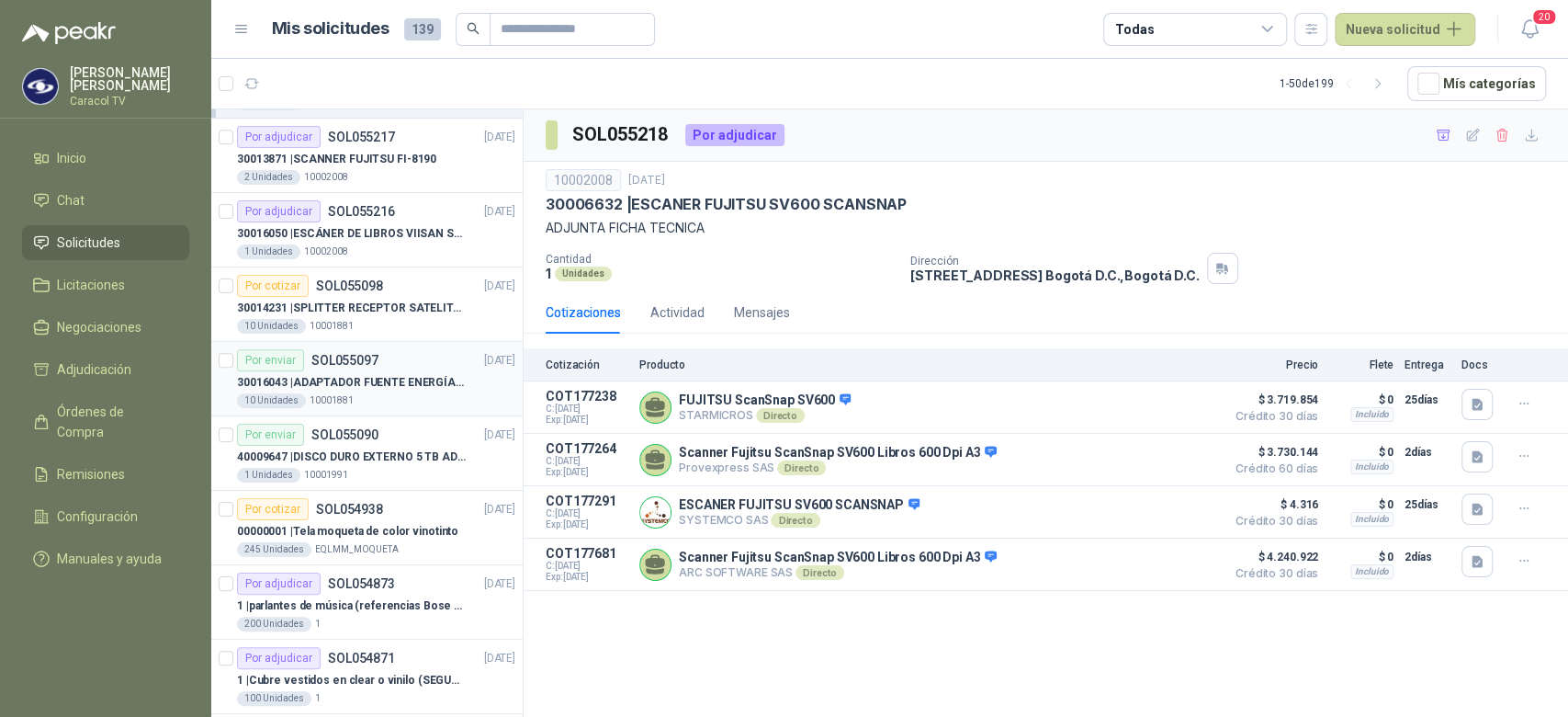
click at [402, 413] on article "Por enviar SOL055097 08/09/25 30016043 | ADAPTADOR FUENTE ENERGÍA GENÉRICO 24V …" at bounding box center [367, 378] width 311 height 74
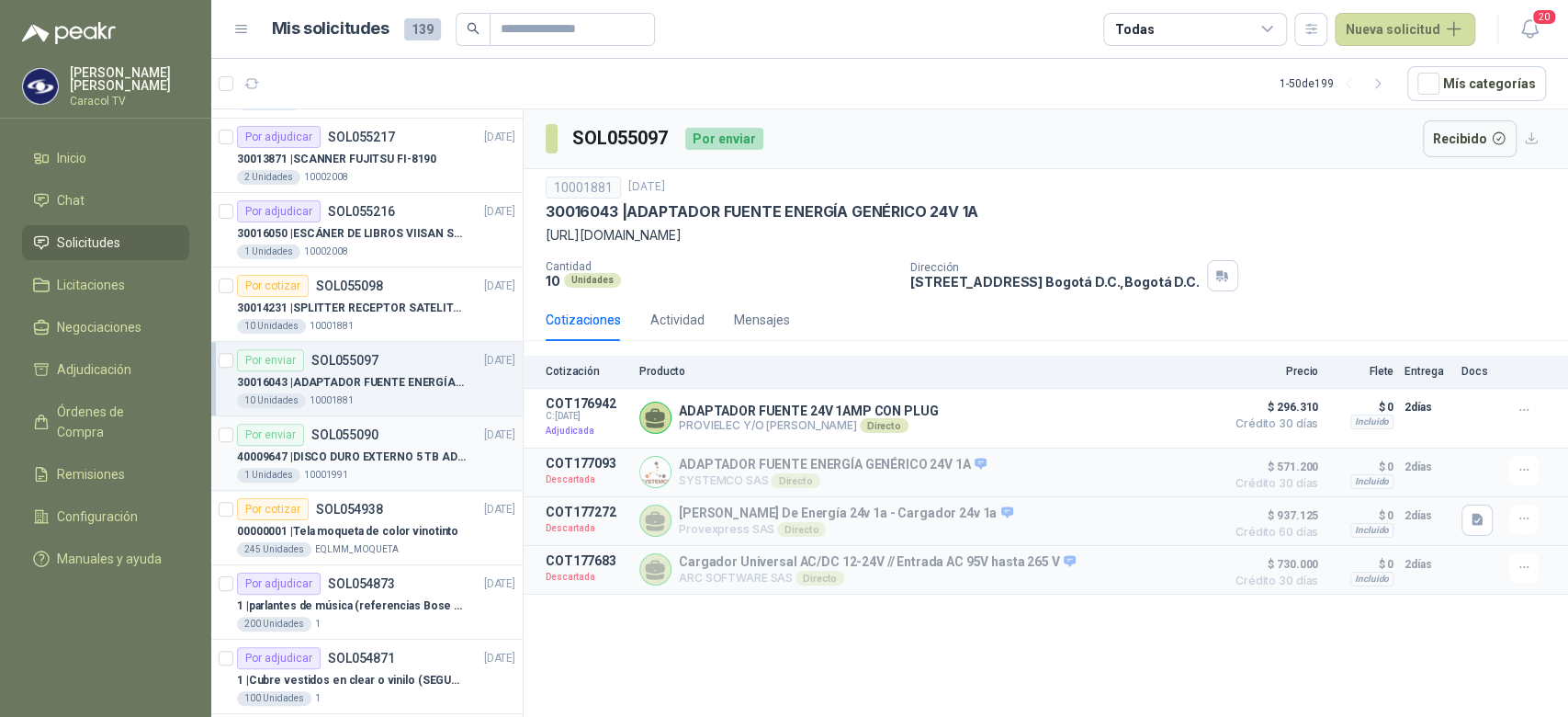
click at [392, 456] on p "40009647 | DISCO DURO EXTERNO 5 TB ADATA - ANTIGOLPES" at bounding box center [351, 457] width 229 height 18
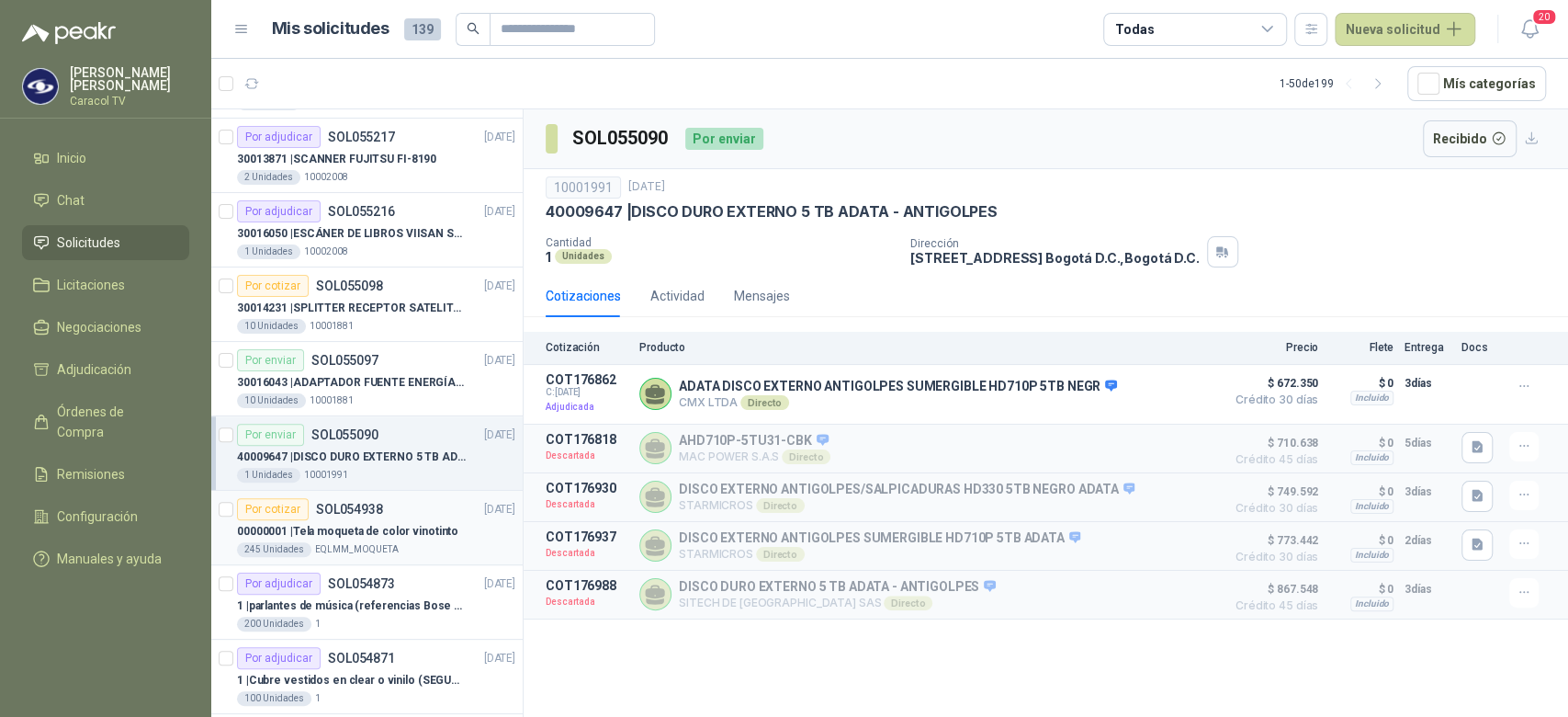
click at [412, 542] on div "245 Unidades EQLMM_MOQUETA" at bounding box center [376, 549] width 278 height 15
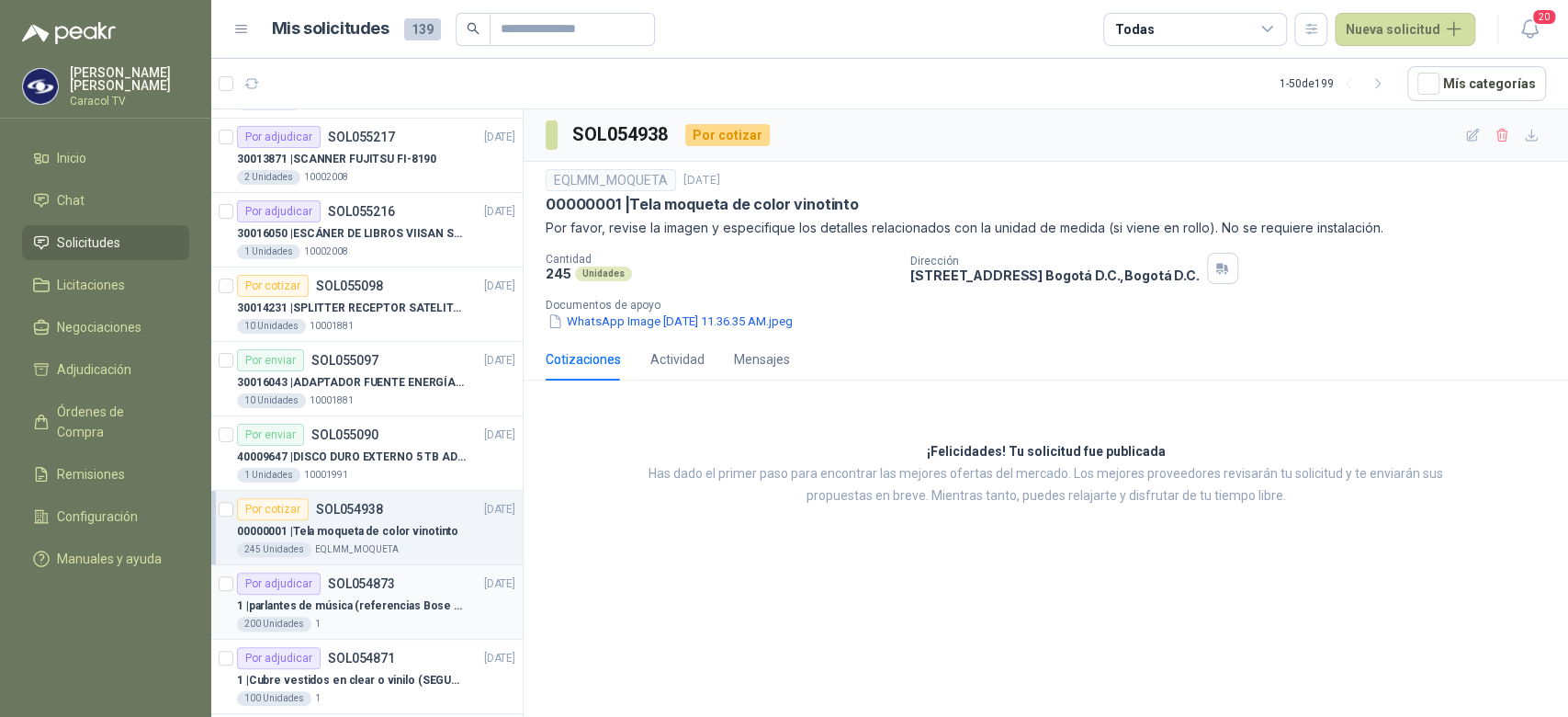
click at [419, 599] on p "1 | parlantes de música (referencias Bose o Alexa) CON MARCACION 1 LOGO (Mas da…" at bounding box center [351, 606] width 229 height 18
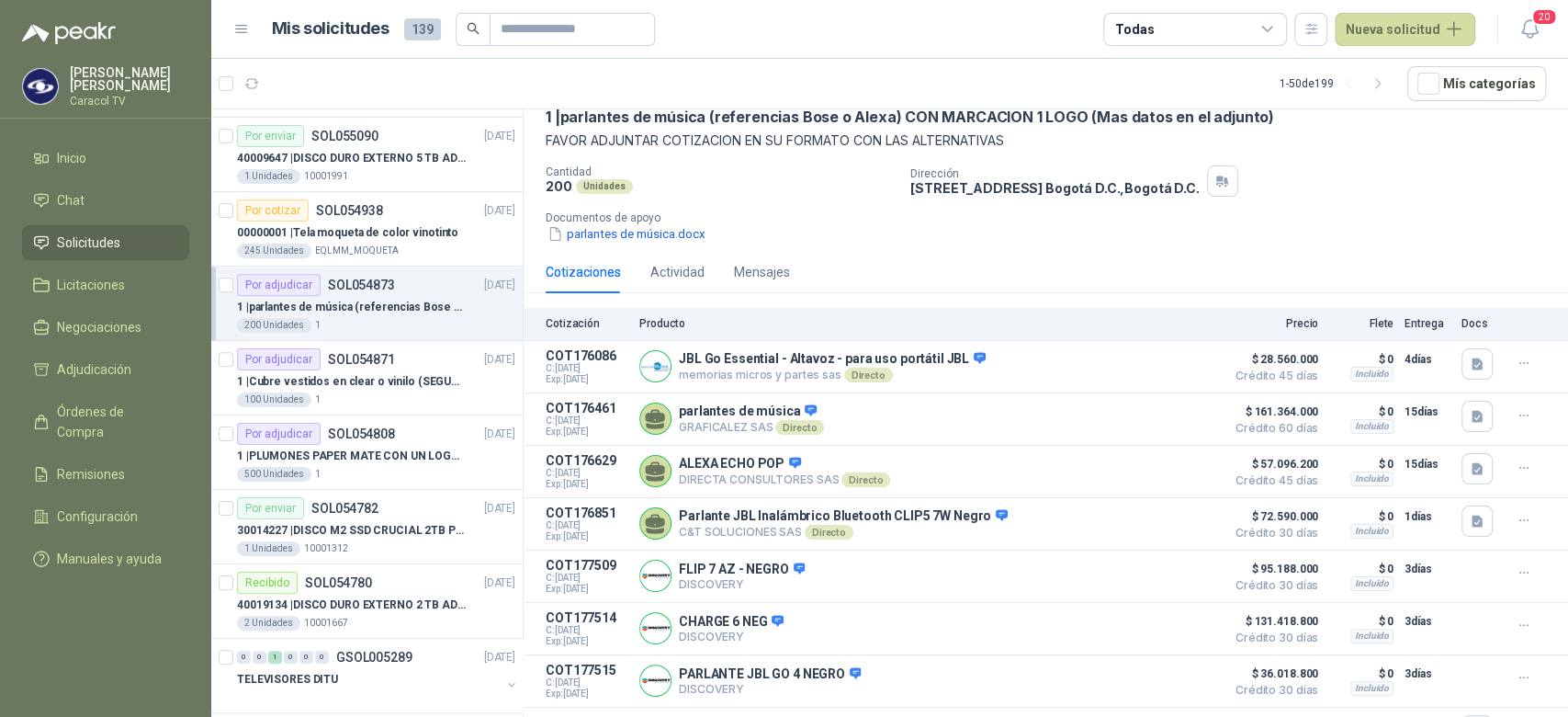
scroll to position [128, 0]
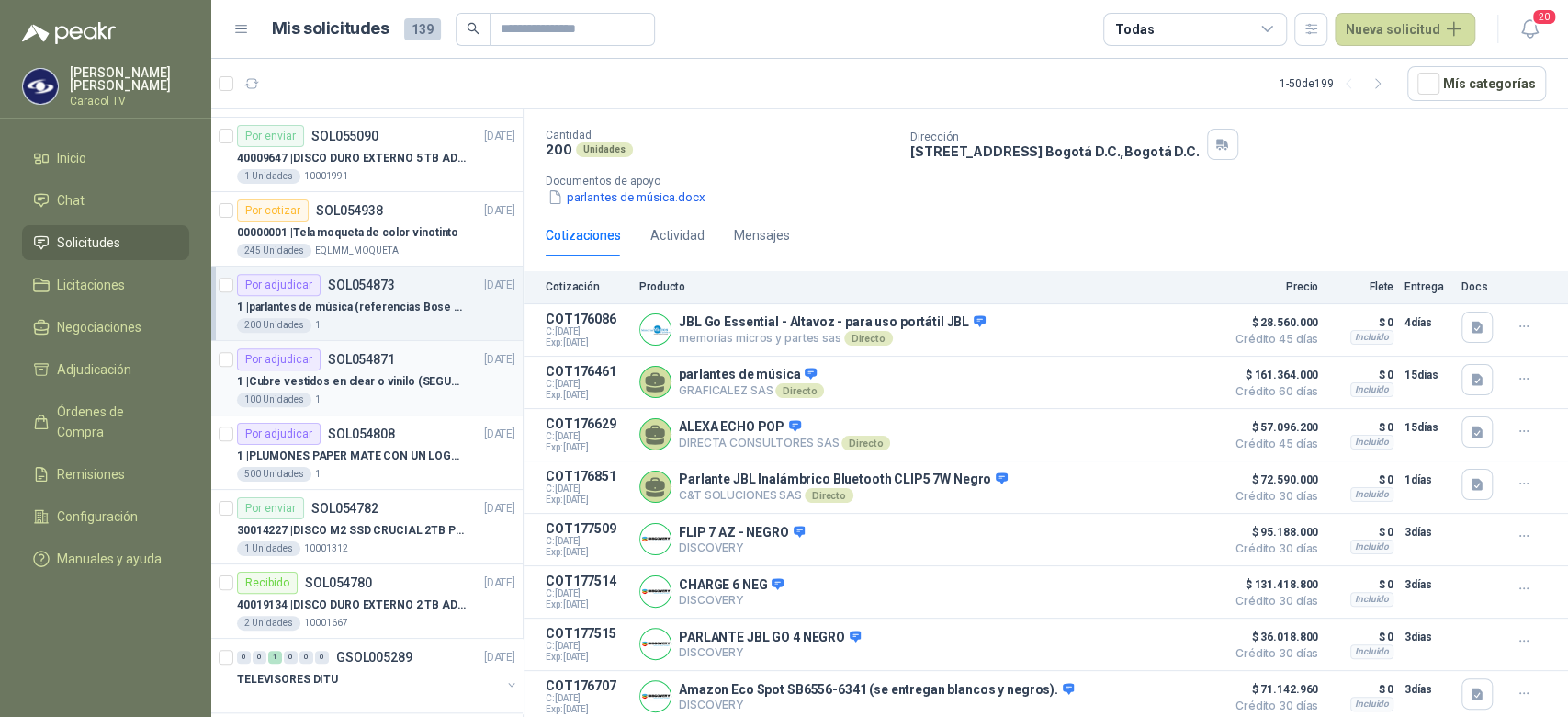
click at [322, 381] on p "1 | Cubre vestidos en clear o vinilo (SEGUN ESPECIFICACIONES DEL ADJUNTO)" at bounding box center [351, 381] width 229 height 18
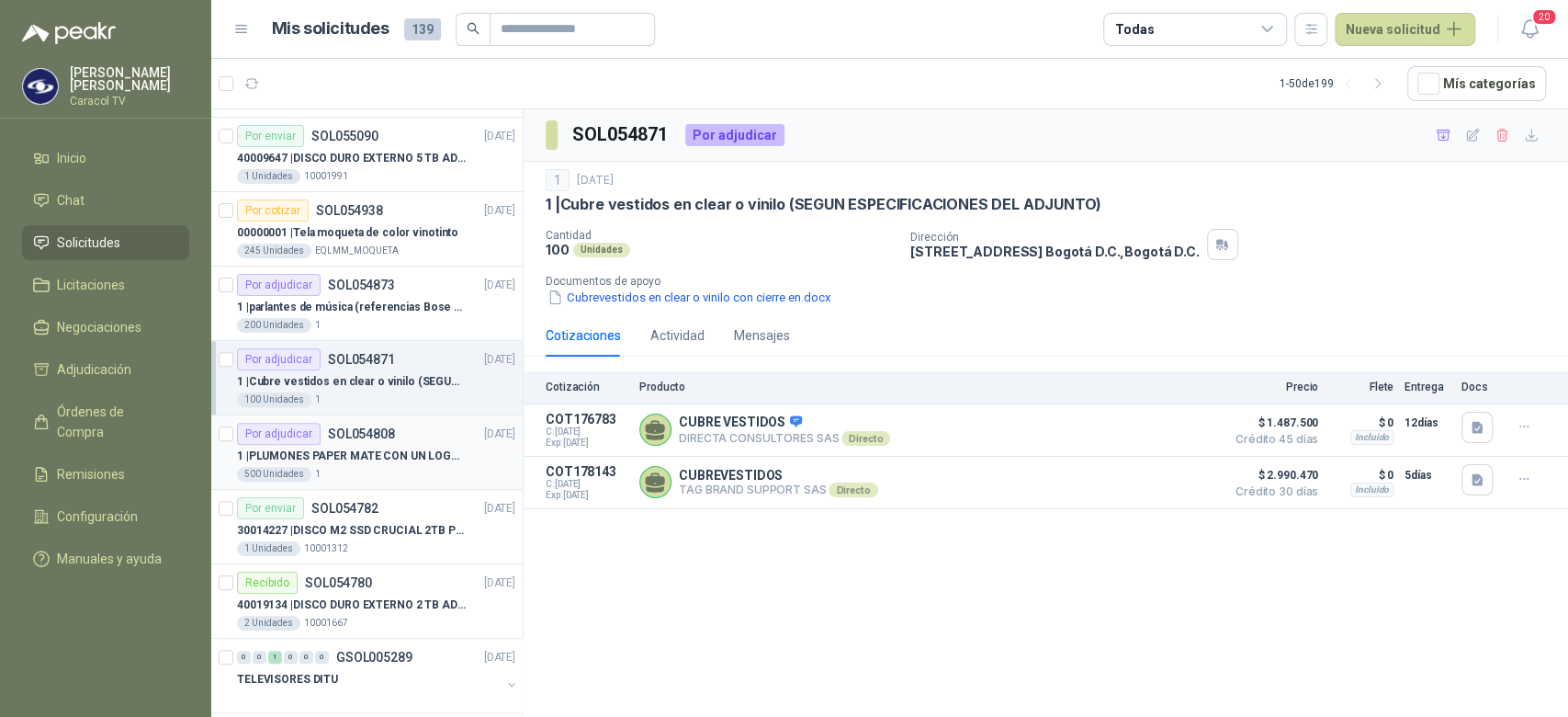
click at [379, 458] on p "1 | PLUMONES PAPER MATE CON UN LOGO (SEGUN REF.ADJUNTA)" at bounding box center [351, 456] width 229 height 18
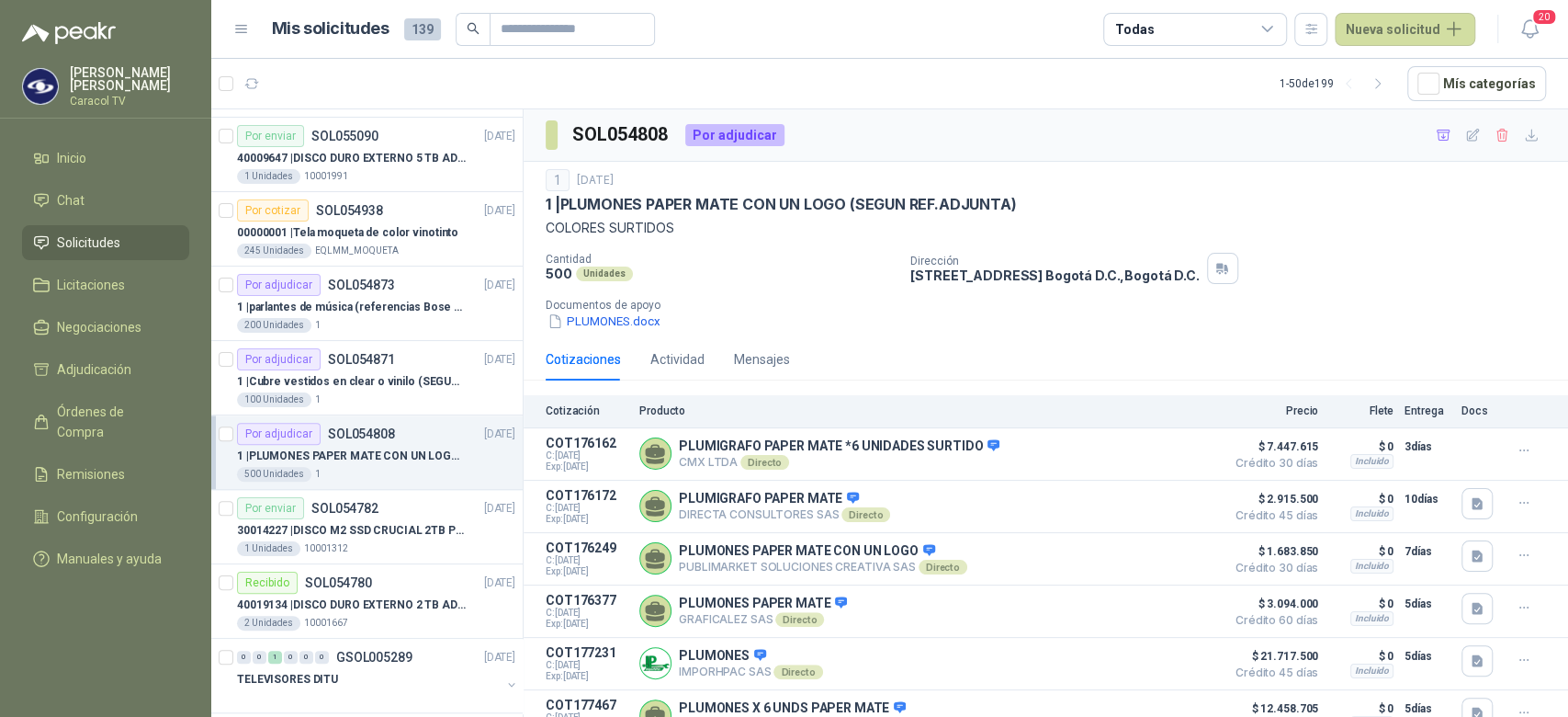
scroll to position [22, 0]
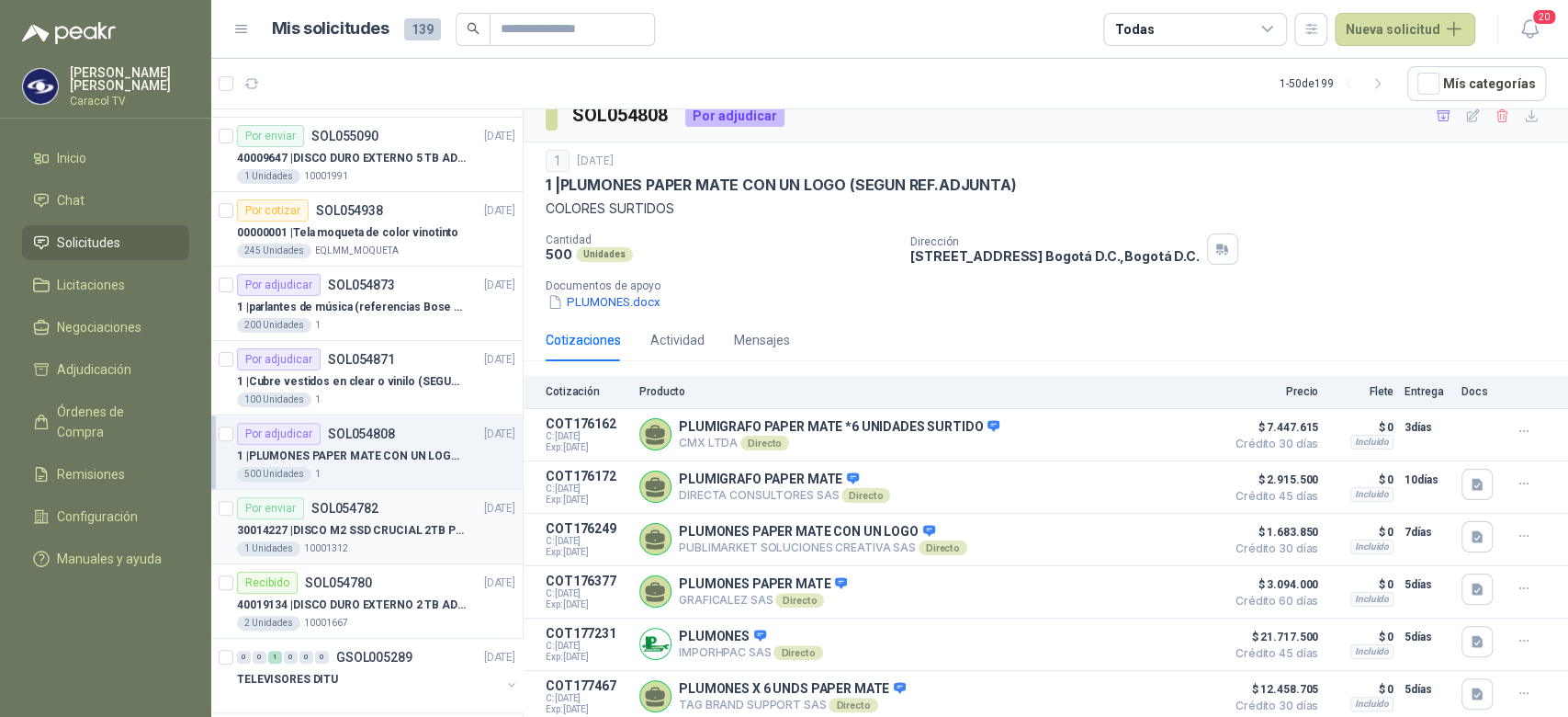
click at [324, 554] on article "Por enviar SOL054782 03/09/25 30014227 | DISCO M2 SSD CRUCIAL 2TB P3 PLUS 1 Uni…" at bounding box center [367, 526] width 311 height 74
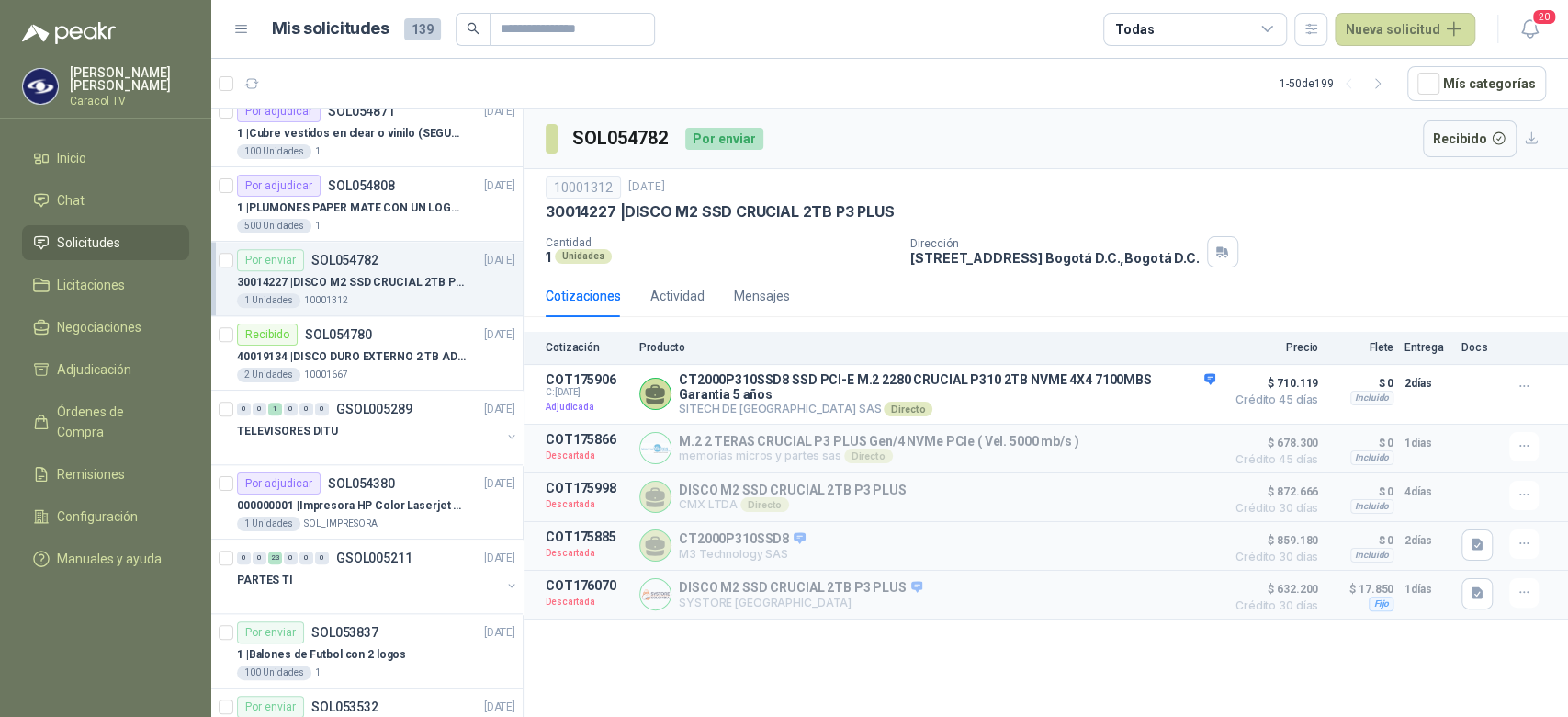
scroll to position [1138, 0]
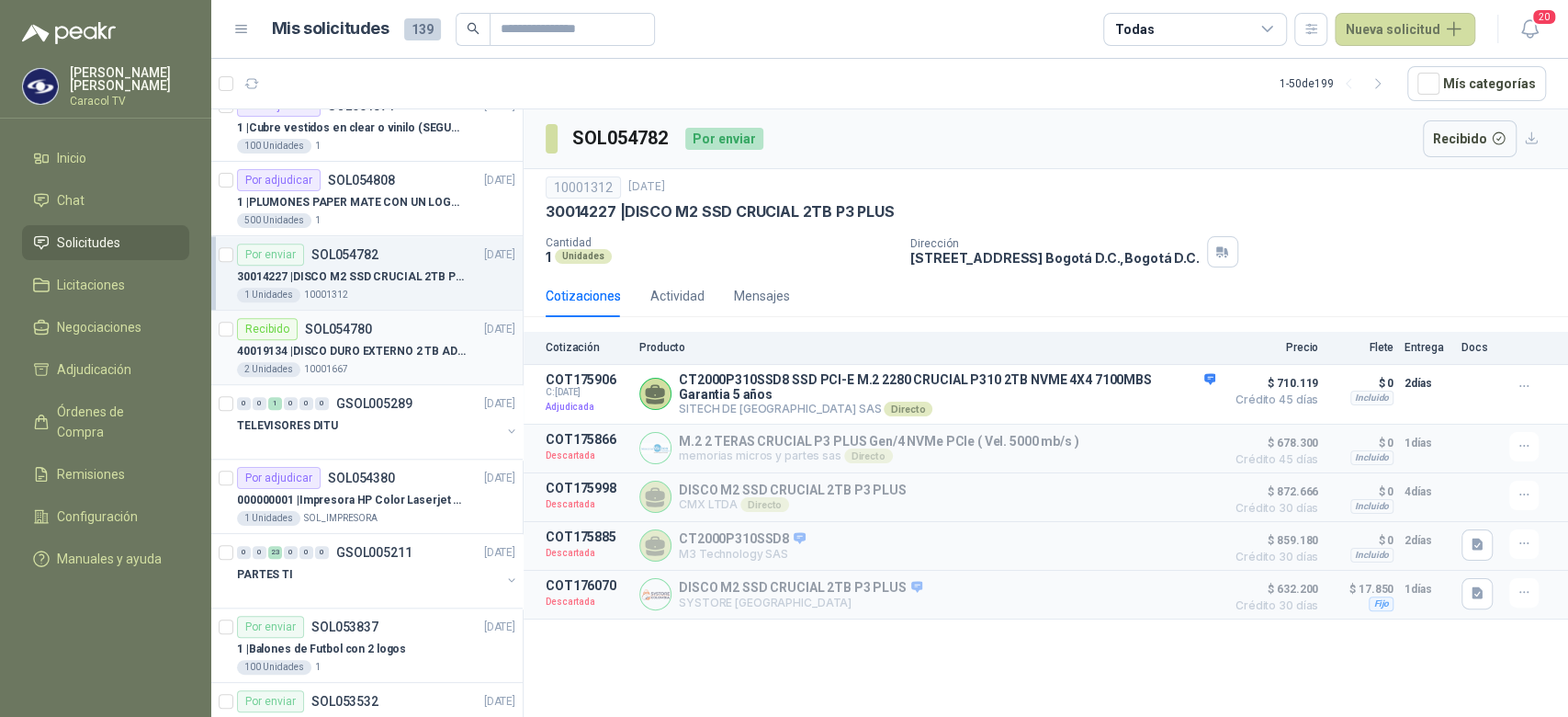
click at [362, 356] on p "40019134 | DISCO DURO EXTERNO 2 TB ADATA" at bounding box center [351, 351] width 229 height 18
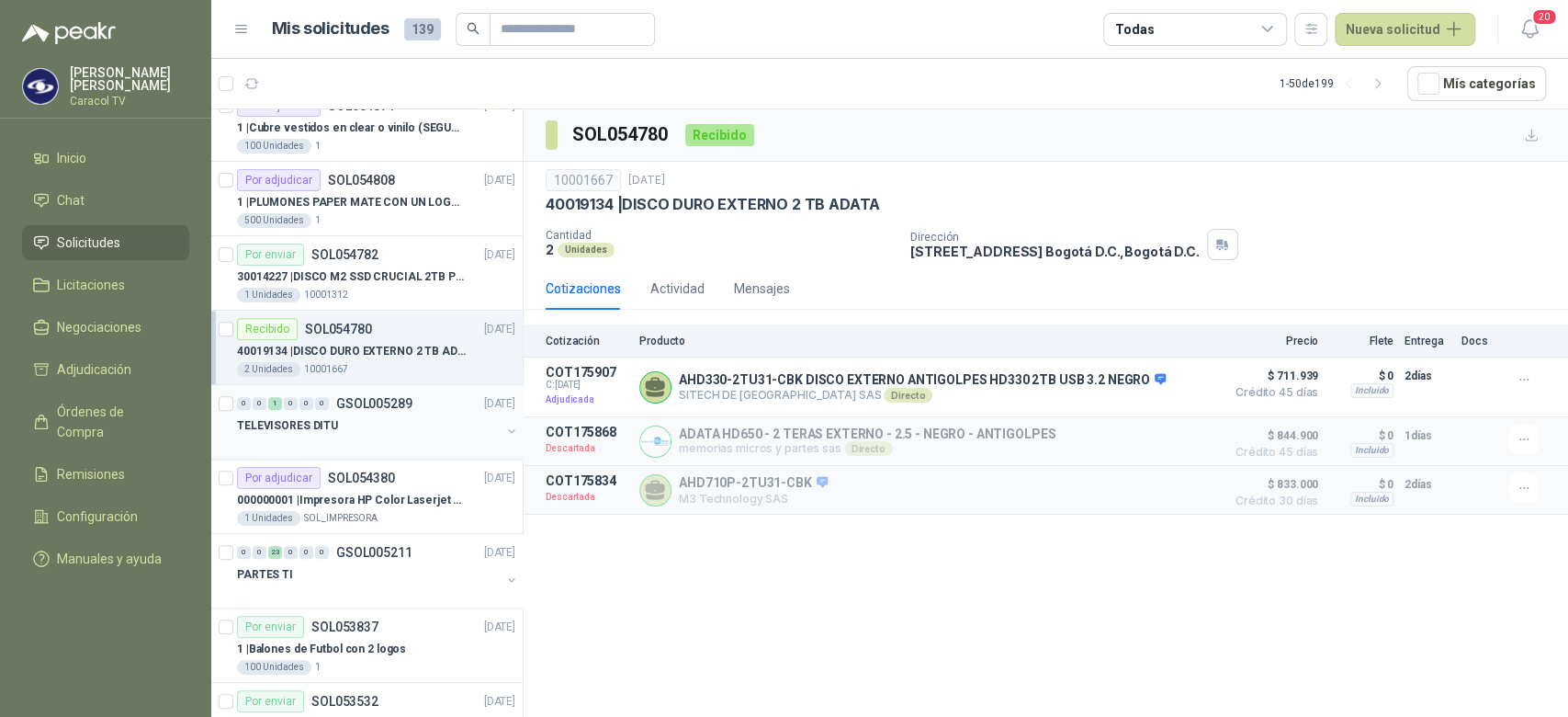
click at [372, 444] on div at bounding box center [369, 444] width 264 height 15
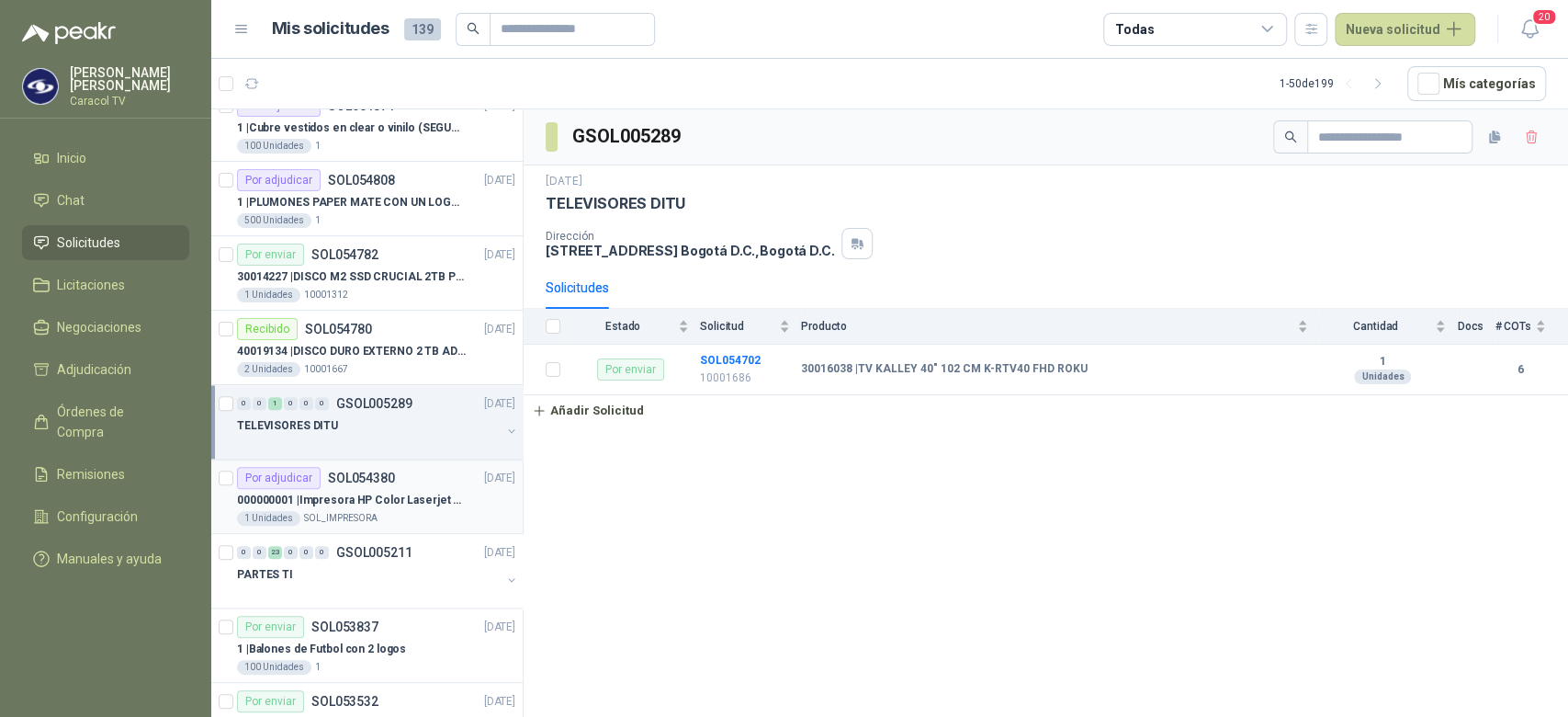
click at [408, 519] on div "1 Unidades SOL_IMPRESORA" at bounding box center [376, 518] width 278 height 15
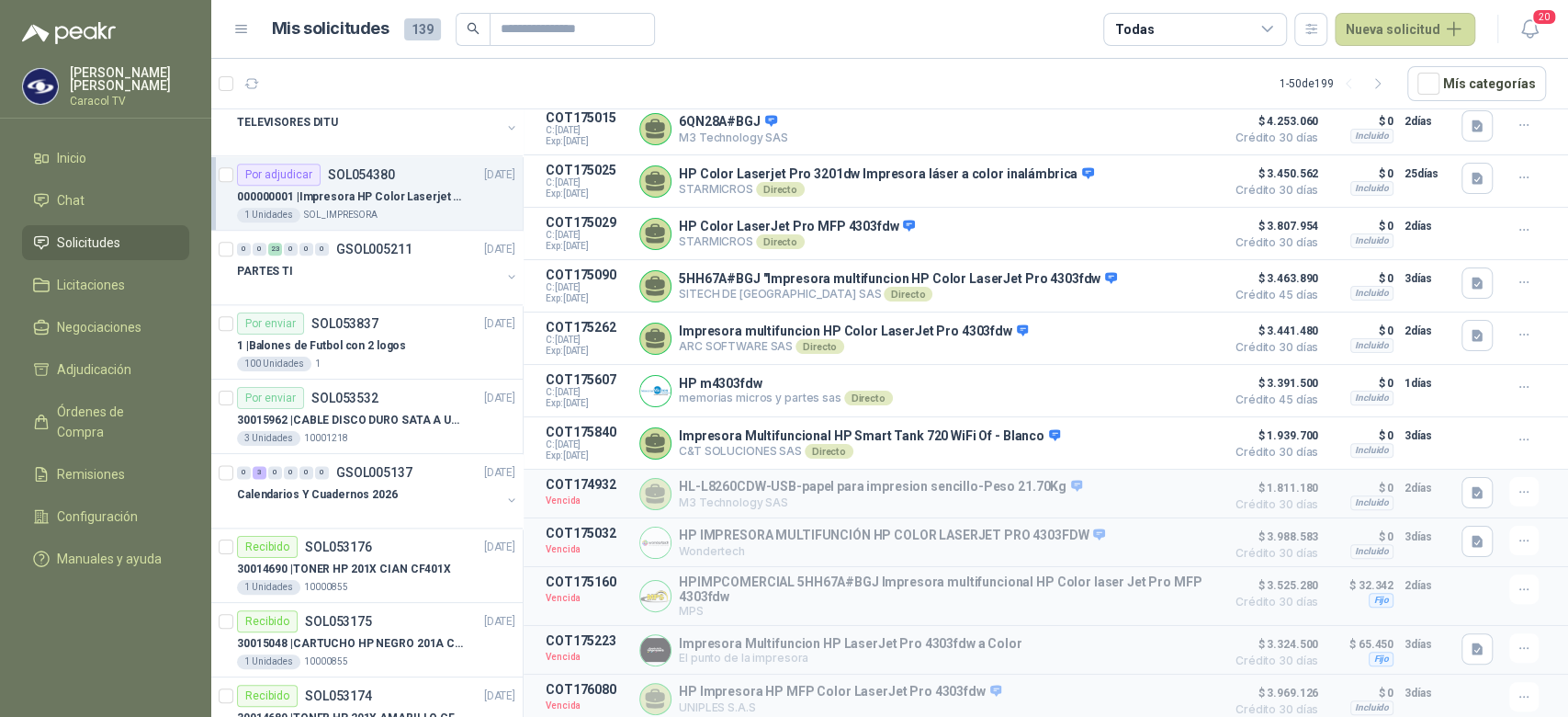
scroll to position [1452, 0]
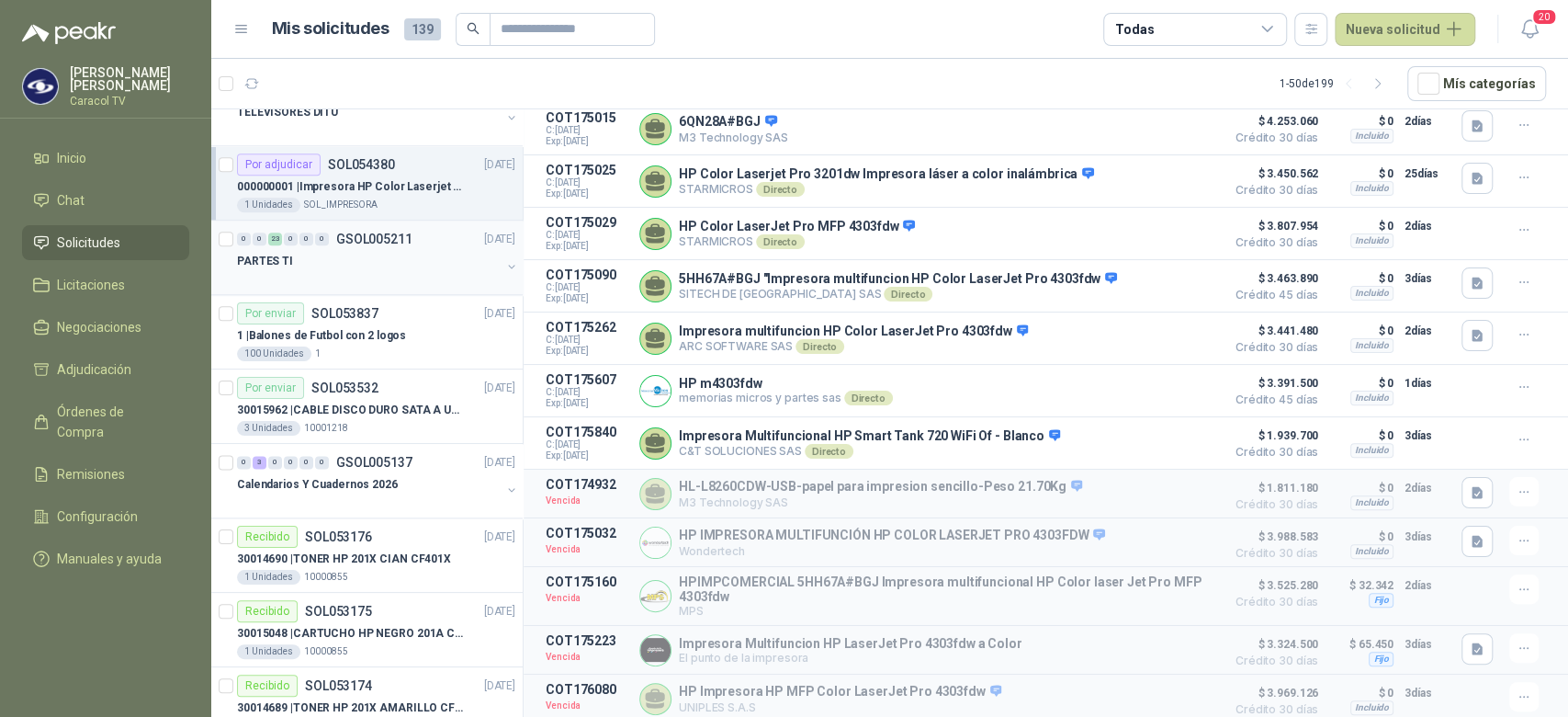
click at [374, 273] on div at bounding box center [369, 279] width 264 height 15
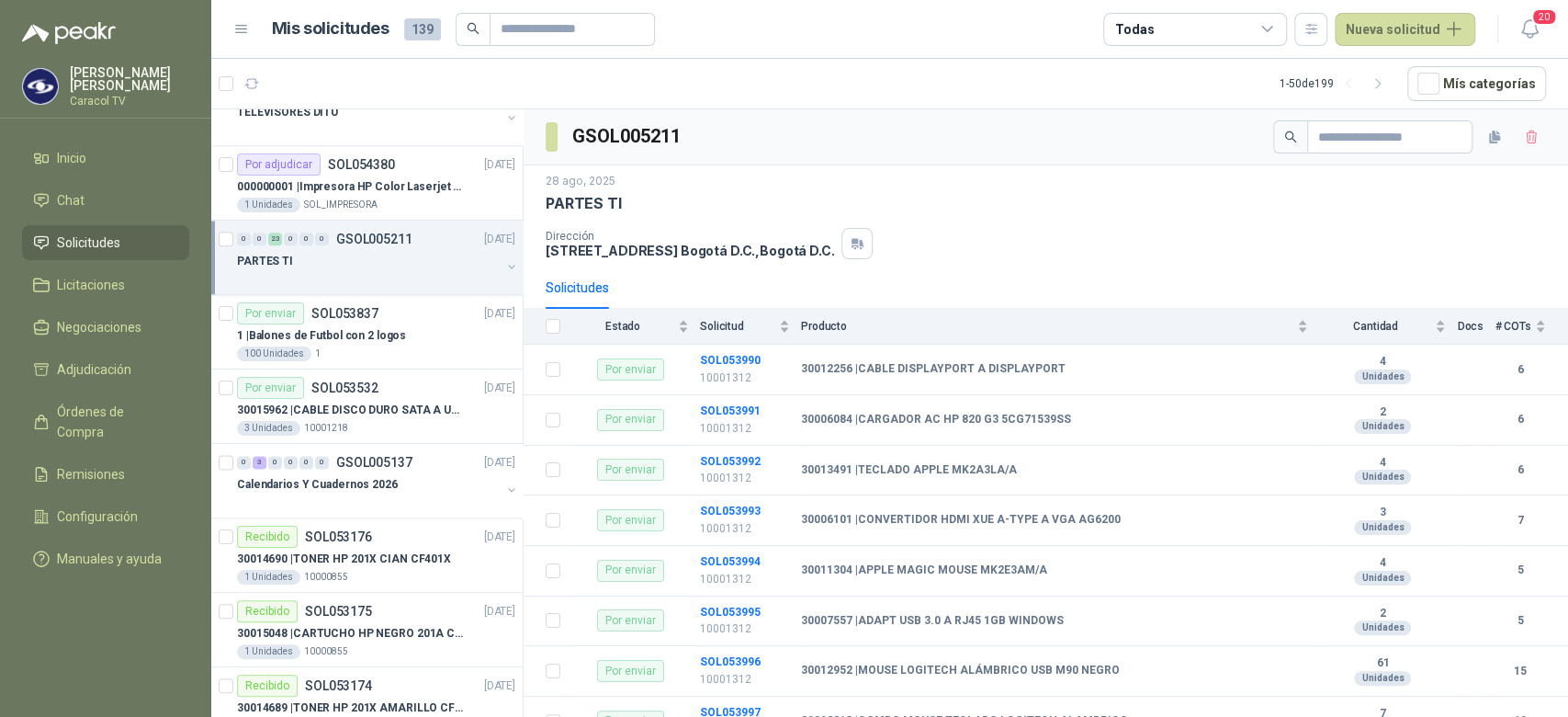
click at [408, 280] on div at bounding box center [369, 279] width 264 height 15
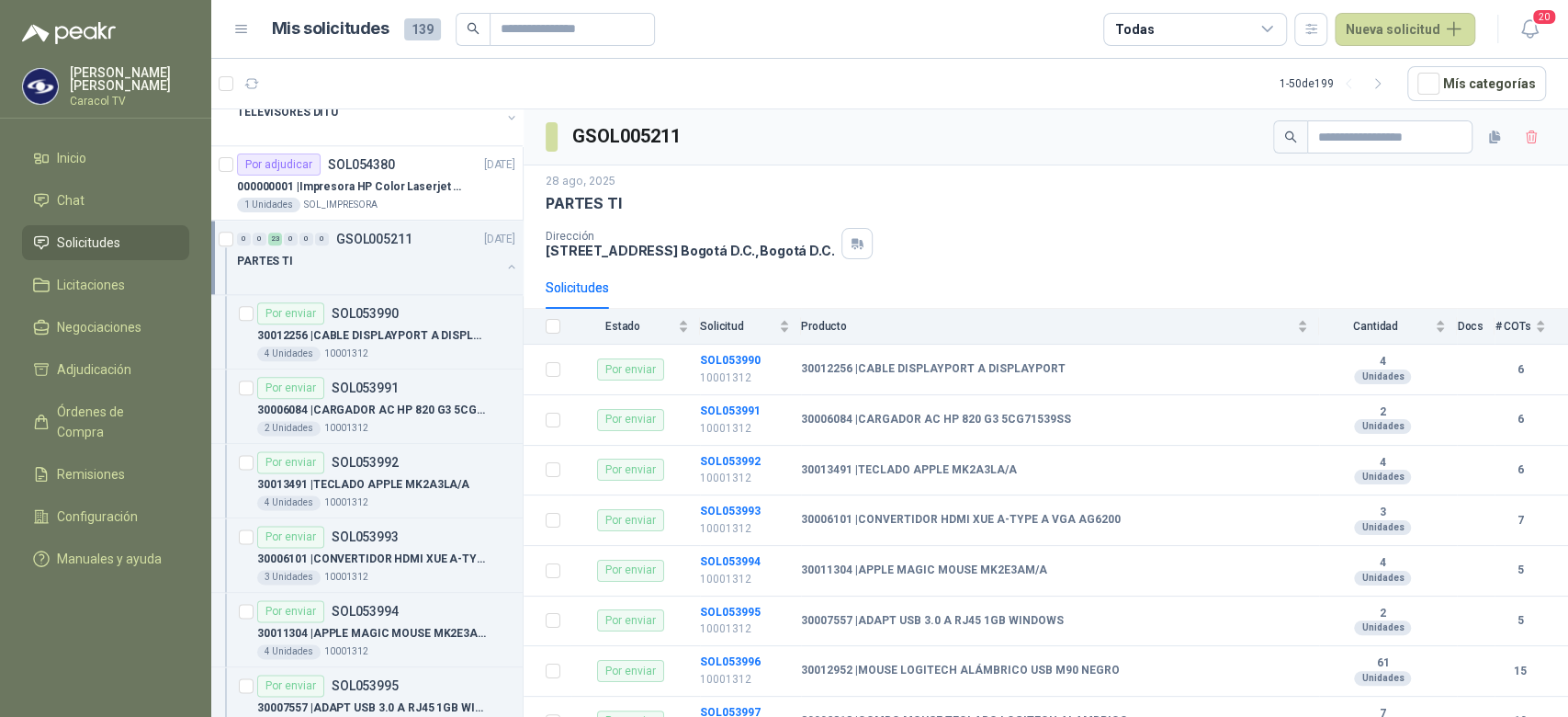
scroll to position [7, 0]
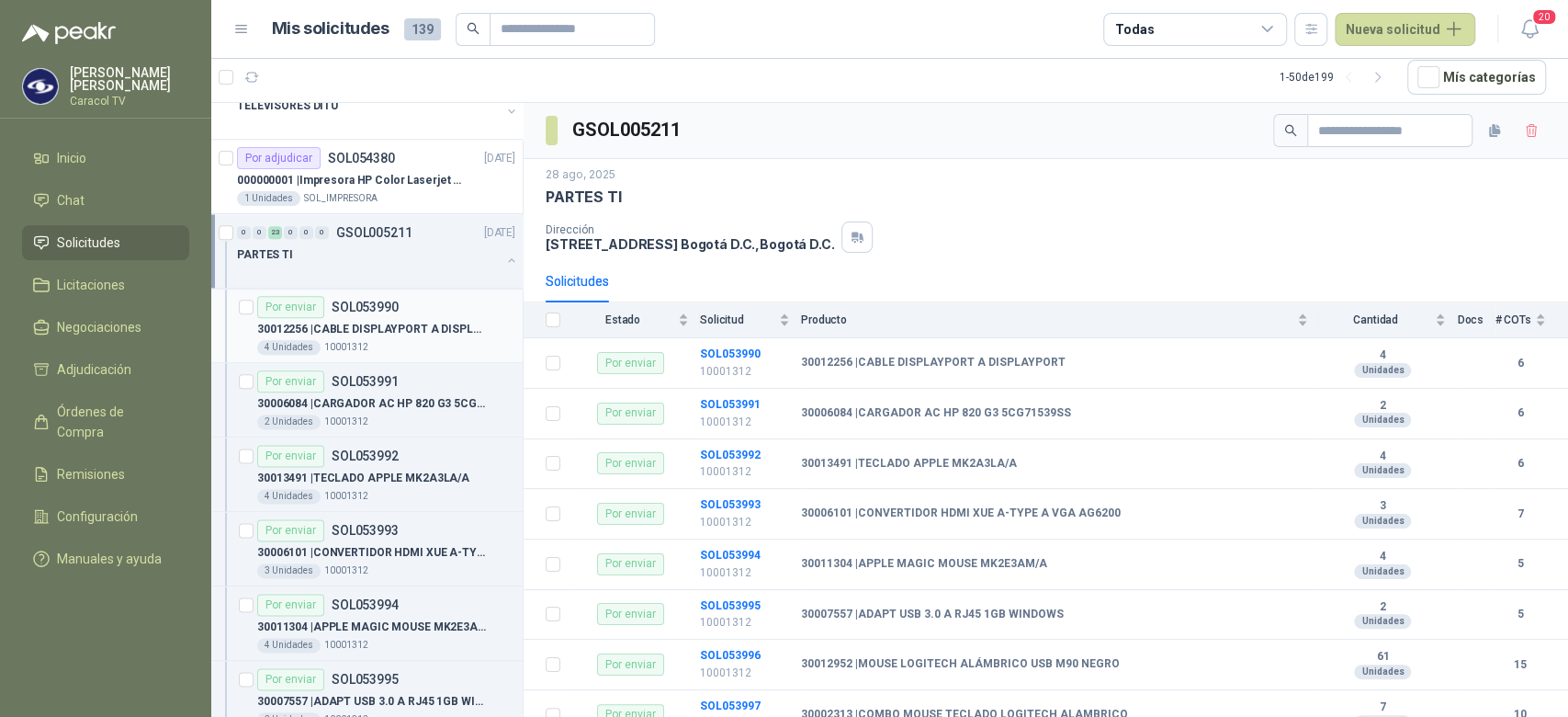
click at [410, 321] on p "30012256 | CABLE DISPLAYPORT A DISPLAYPORT" at bounding box center [371, 330] width 229 height 18
